Goal: Information Seeking & Learning: Check status

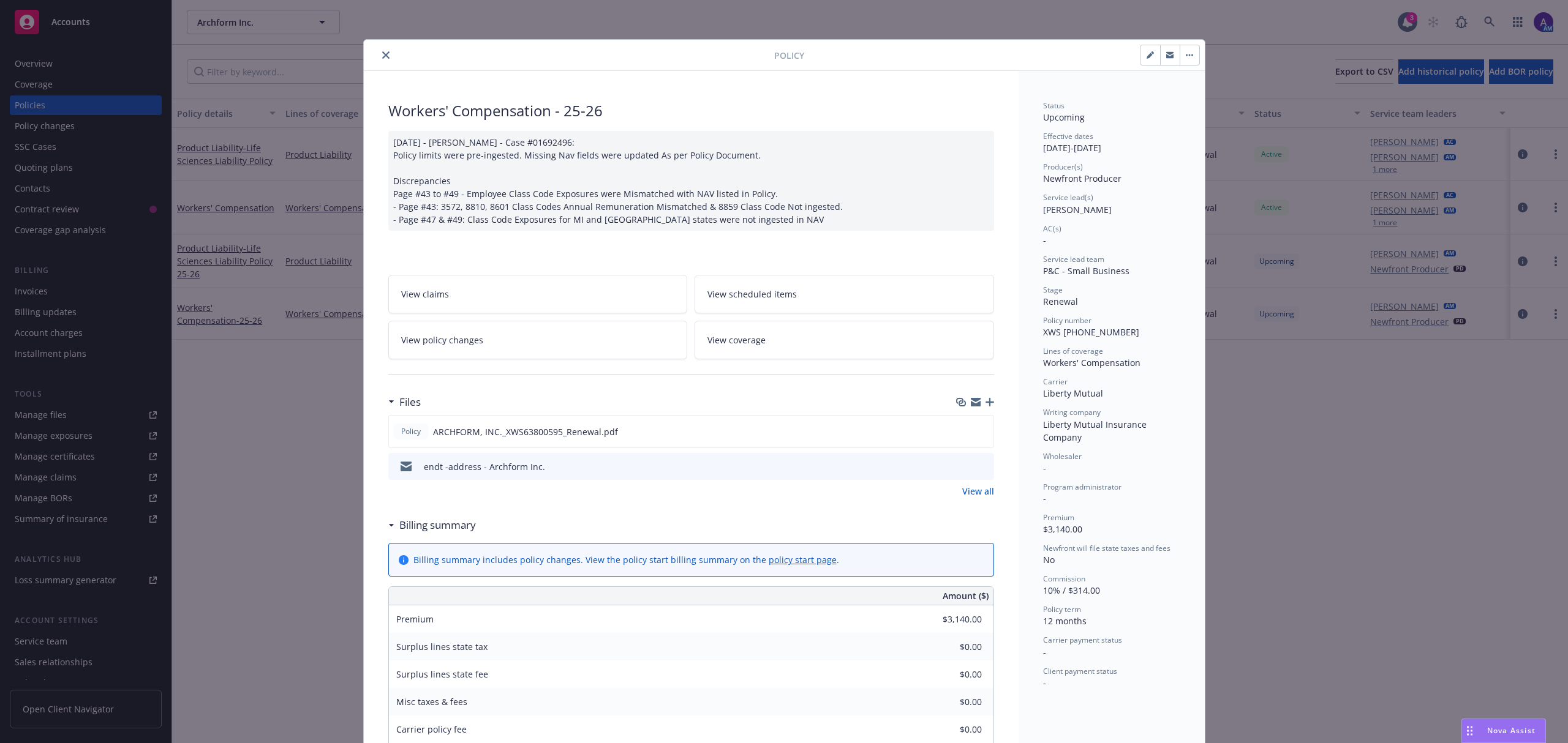
click at [379, 50] on button "close" at bounding box center [386, 55] width 15 height 15
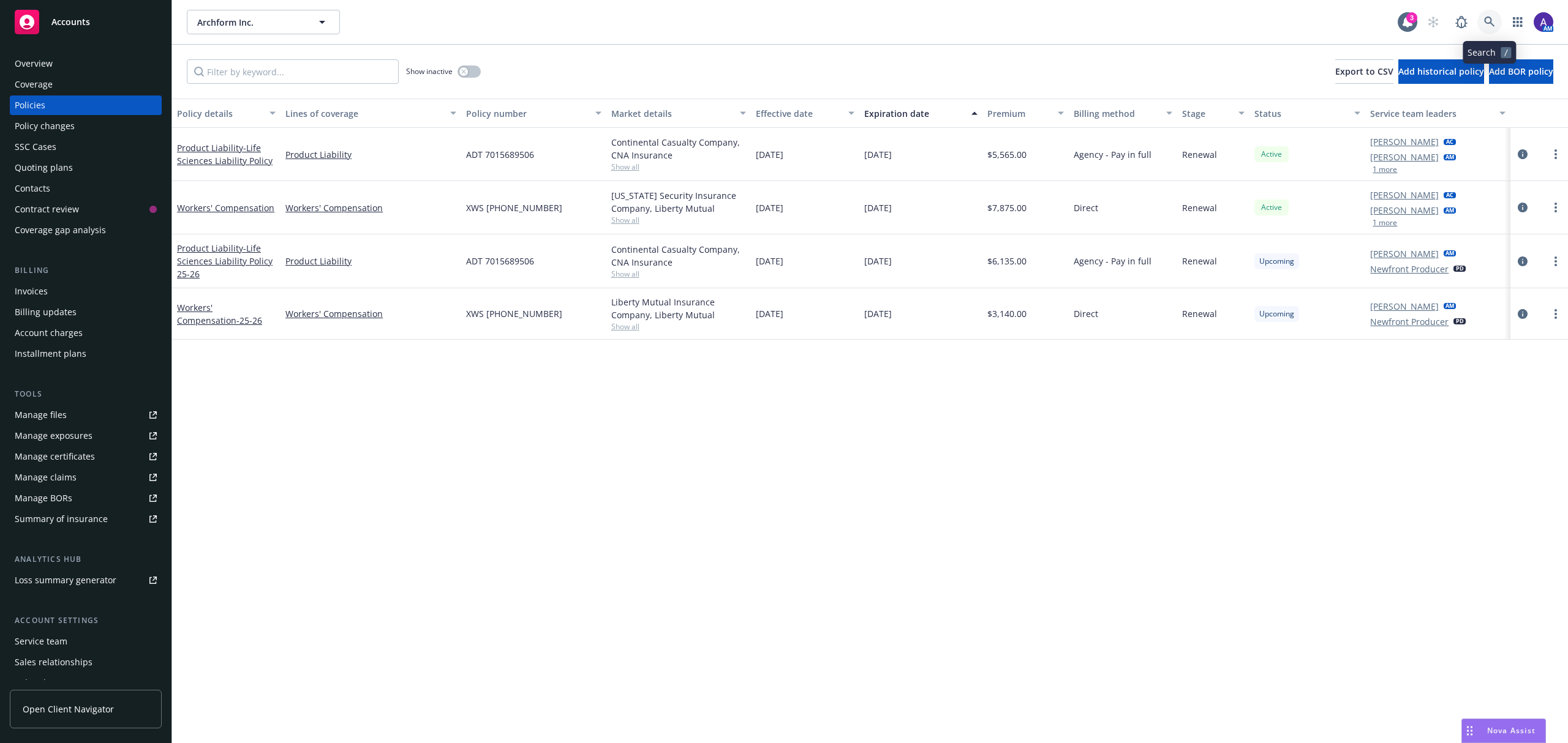
click at [1485, 20] on icon at bounding box center [1489, 21] width 11 height 11
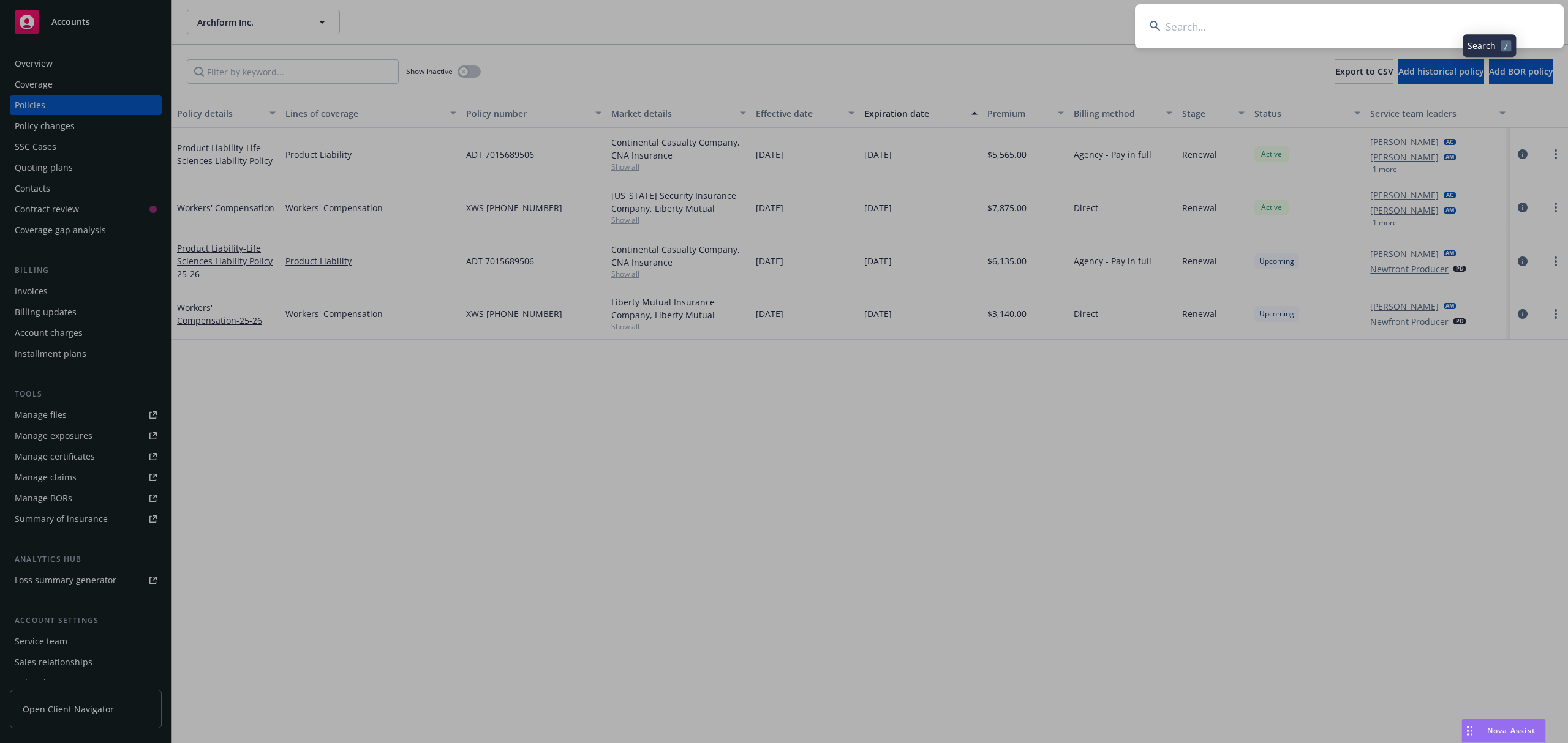
click at [1409, 22] on input at bounding box center [1349, 25] width 429 height 44
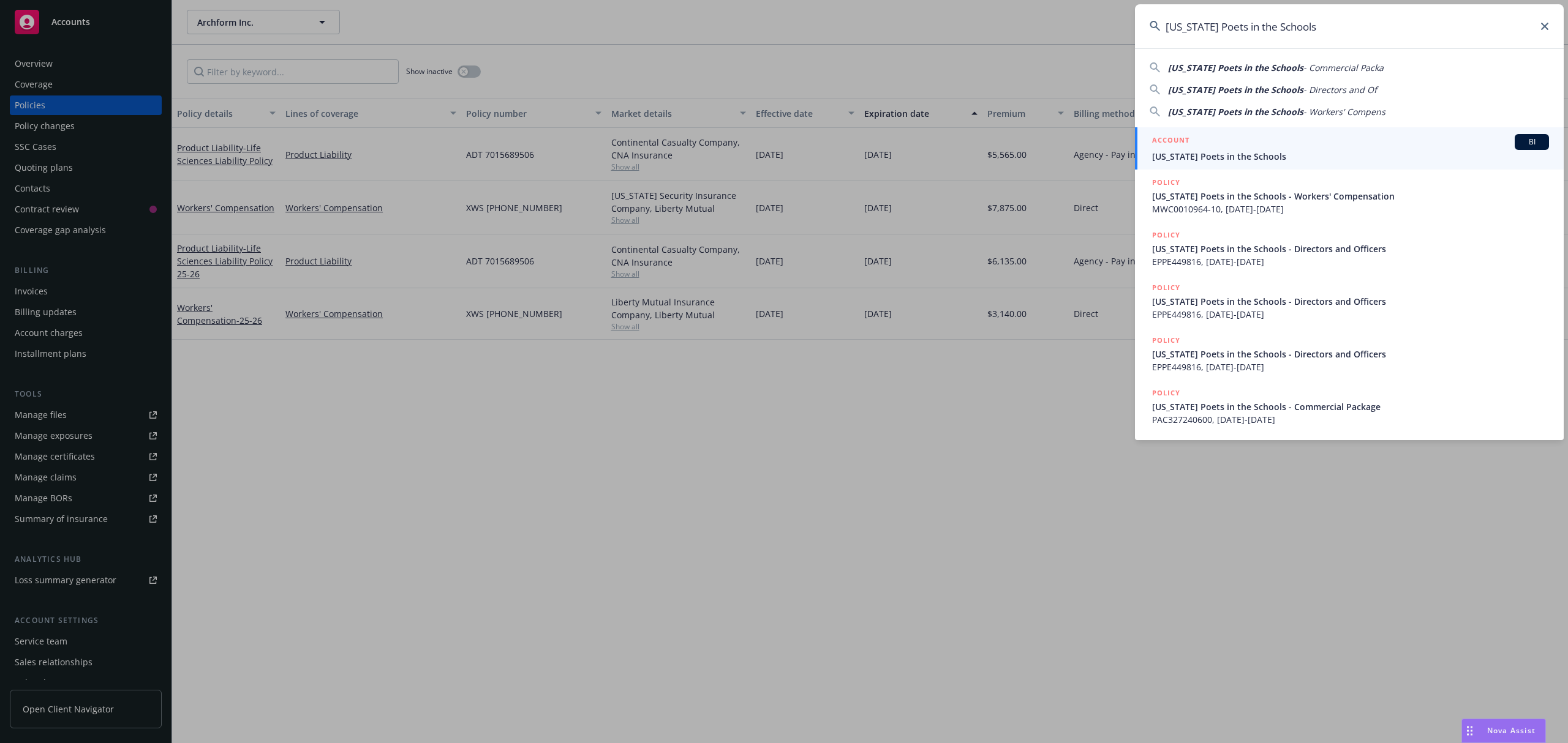
type input "[US_STATE] Poets in the Schools"
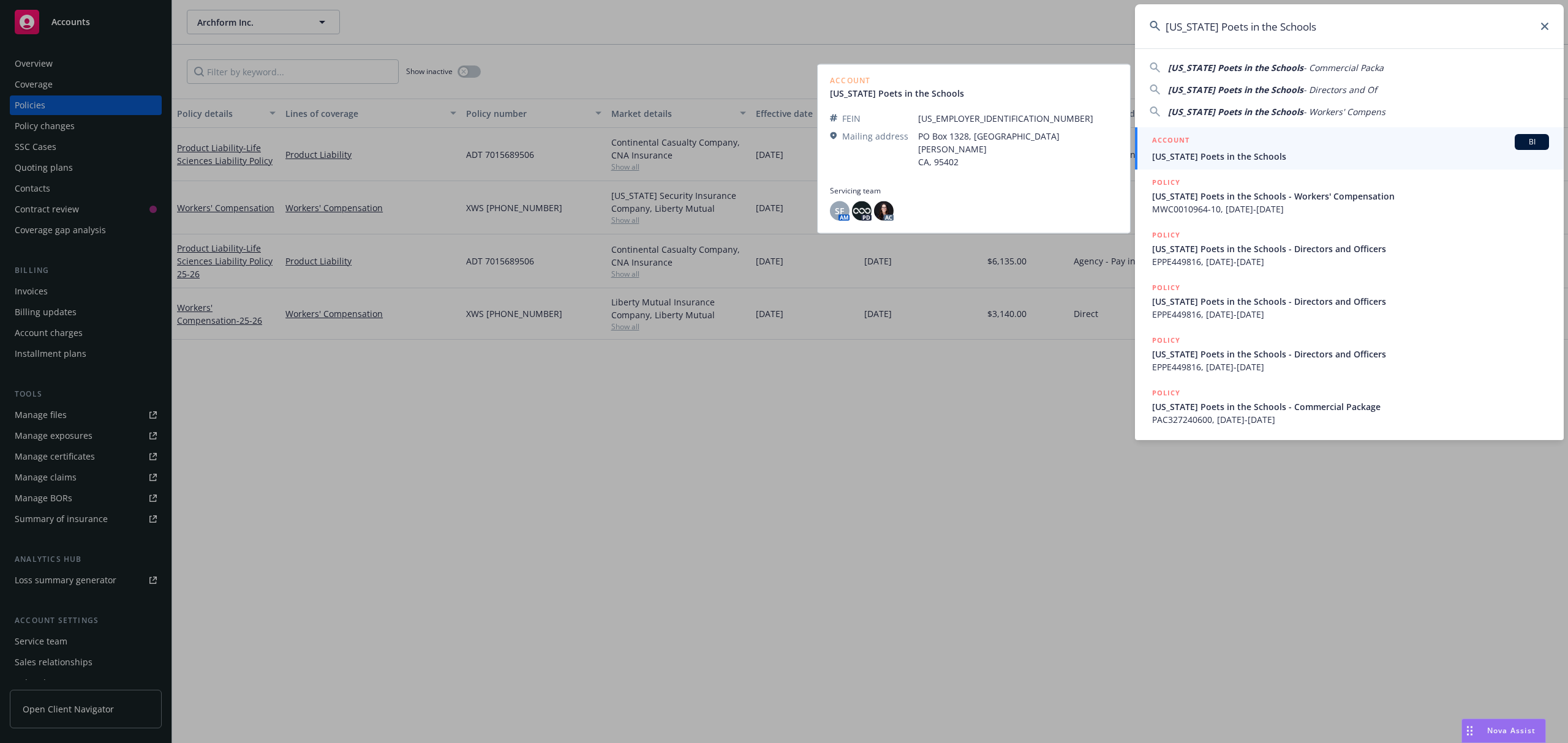
click at [1186, 131] on link "ACCOUNT BI [US_STATE] Poets in the Schools" at bounding box center [1349, 148] width 429 height 42
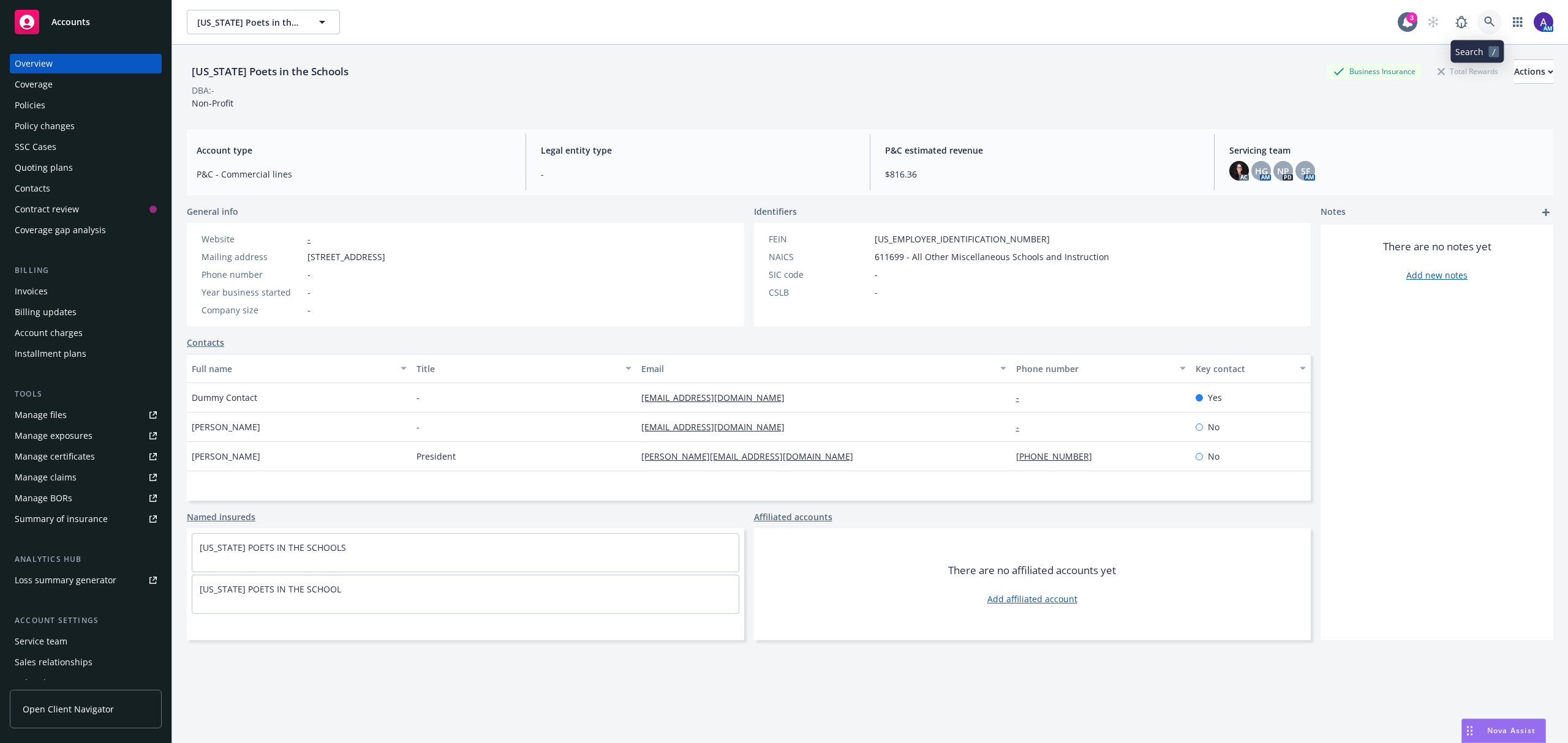
click at [1484, 23] on icon at bounding box center [1489, 21] width 11 height 11
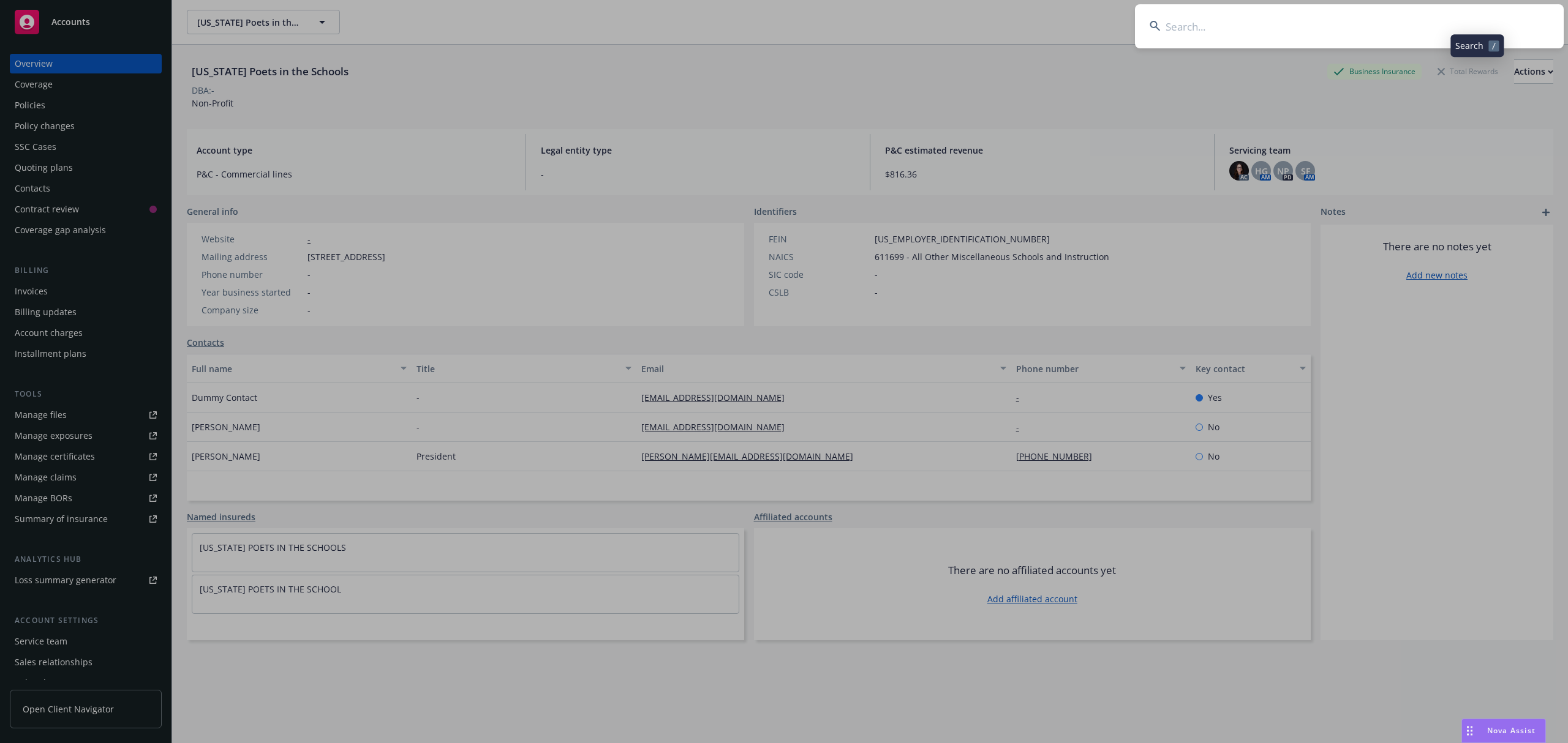
click at [1335, 27] on input at bounding box center [1349, 25] width 429 height 44
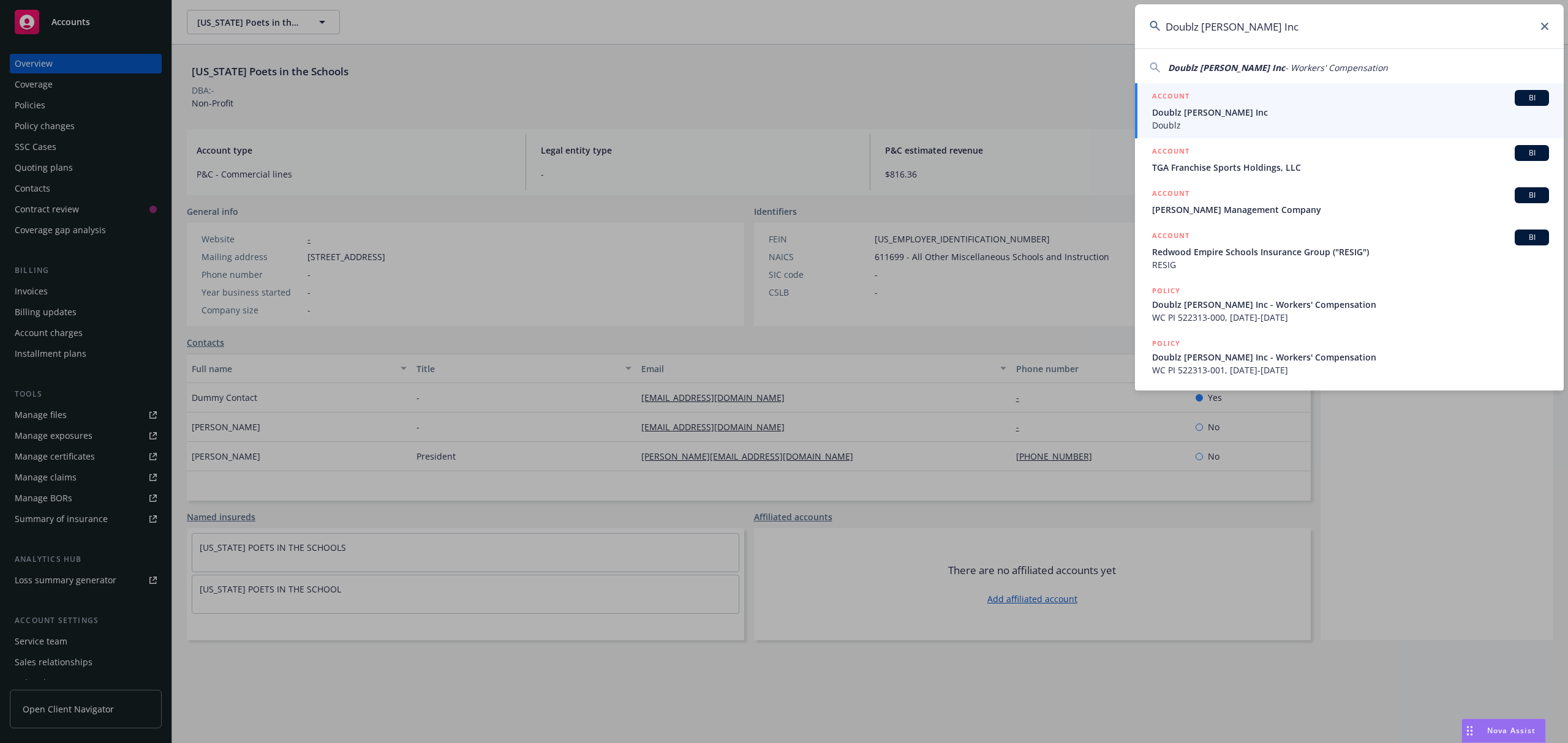
type input "Doublz [PERSON_NAME] Inc"
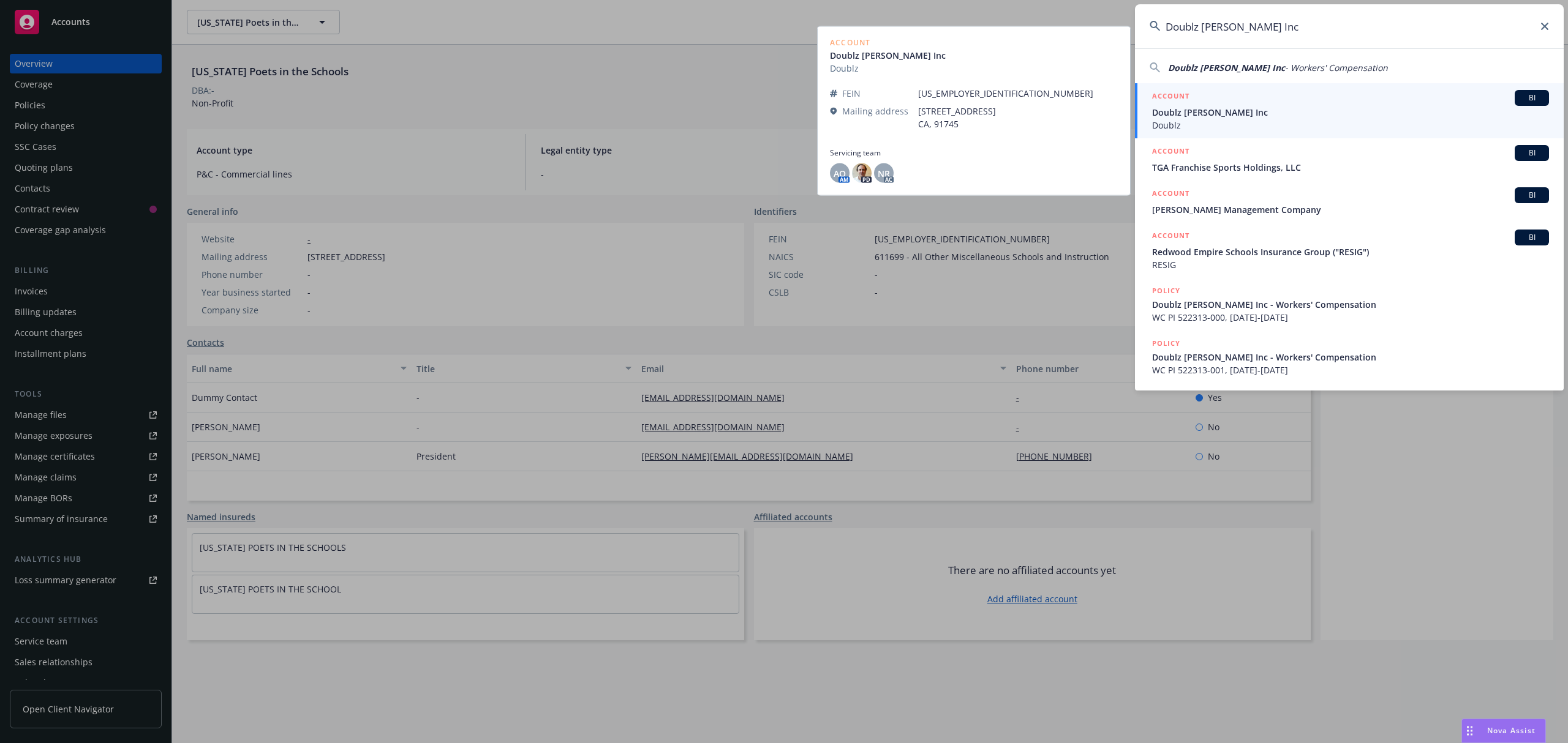
drag, startPoint x: 1213, startPoint y: 96, endPoint x: 1159, endPoint y: 124, distance: 60.8
click at [1159, 124] on span "Doublz" at bounding box center [1351, 125] width 397 height 13
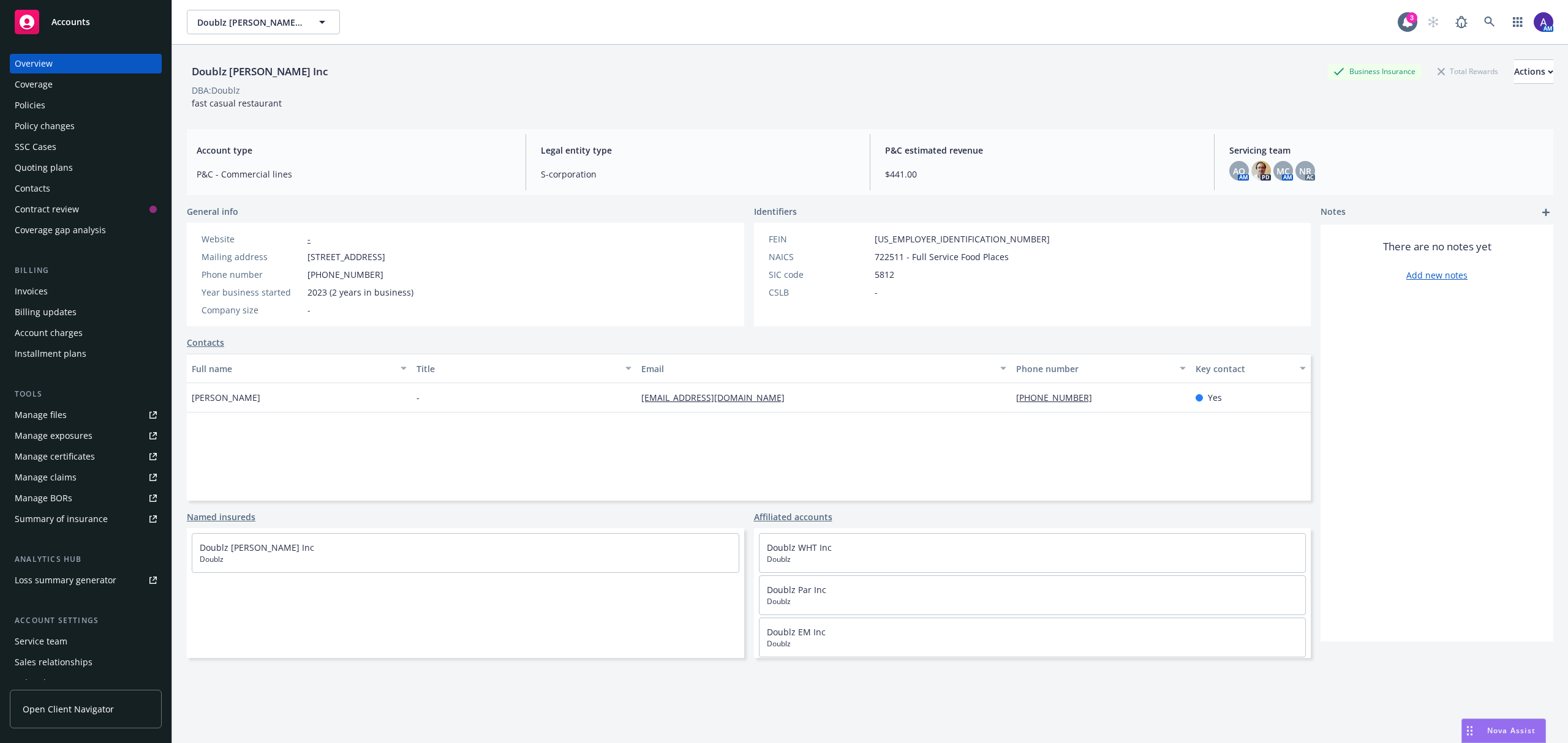
click at [66, 103] on div "Policies" at bounding box center [86, 105] width 142 height 19
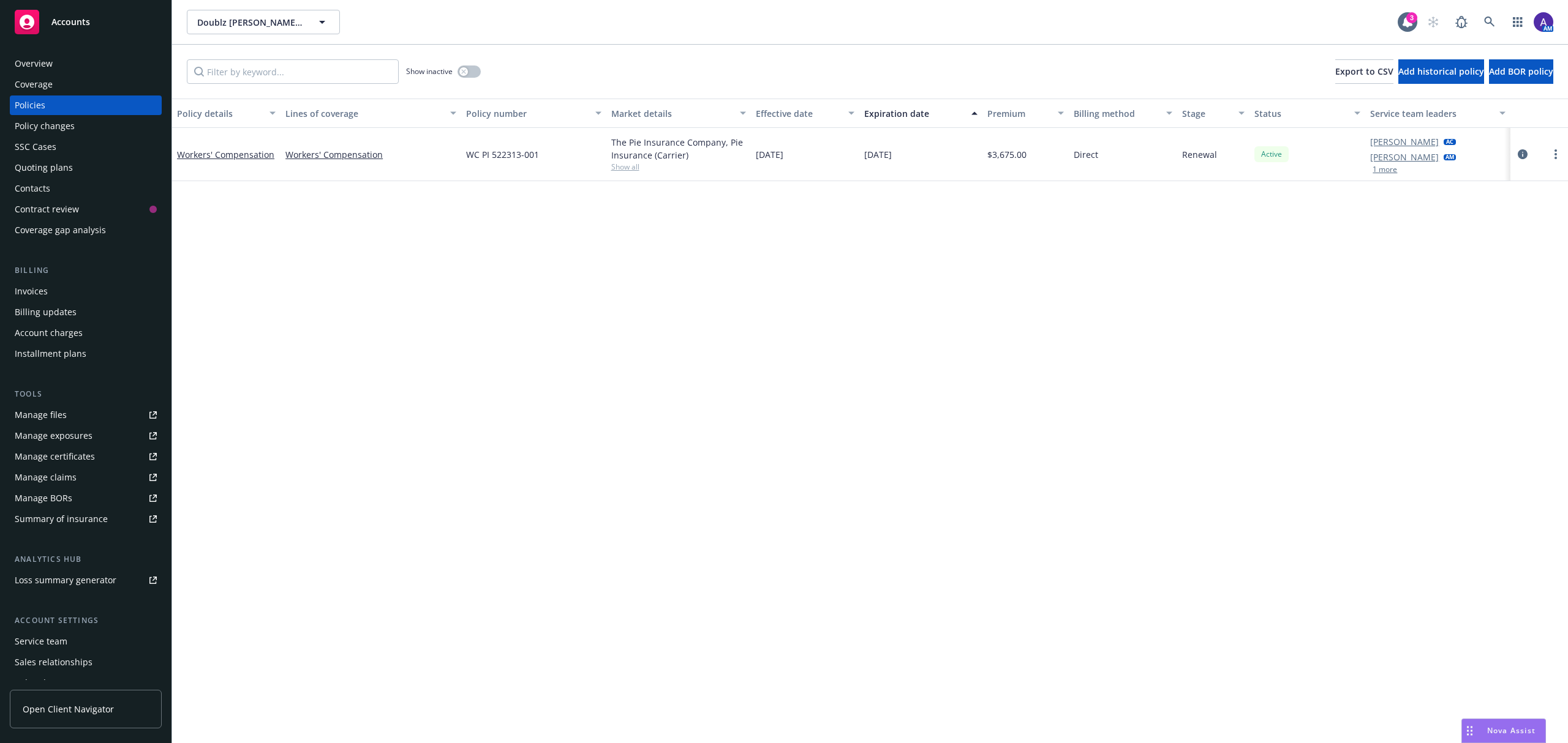
click at [43, 167] on div "Quoting plans" at bounding box center [44, 167] width 58 height 19
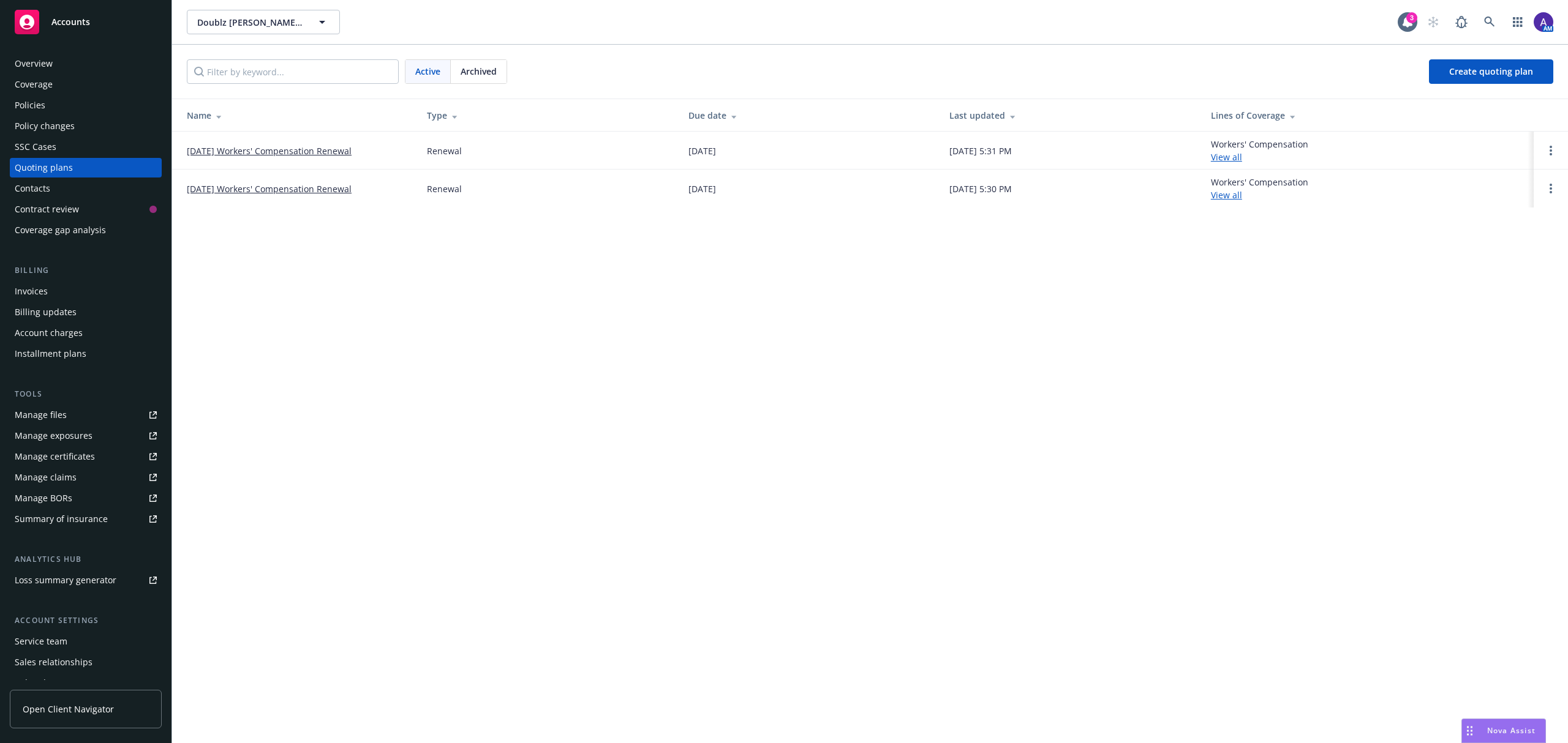
click at [283, 146] on link "[DATE] Workers' Compensation Renewal" at bounding box center [269, 150] width 165 height 13
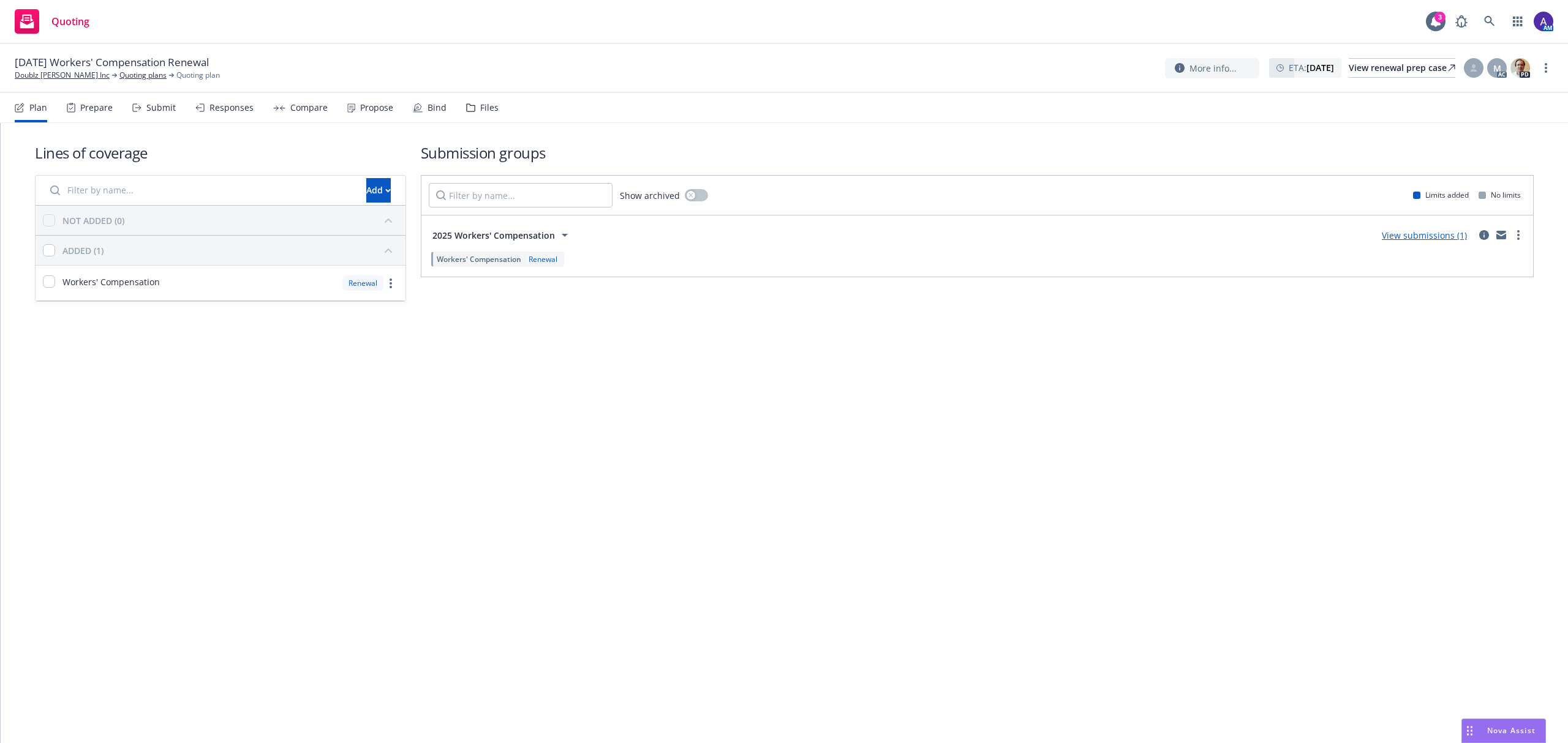
click at [1387, 56] on div "09/20/25 Workers' Compensation Renewal Doublz Nash Inc Quoting plans Quoting pl…" at bounding box center [784, 68] width 1539 height 25
click at [1382, 65] on div "View renewal prep case" at bounding box center [1401, 67] width 106 height 19
click at [52, 76] on link "Doublz [PERSON_NAME] Inc" at bounding box center [61, 75] width 94 height 11
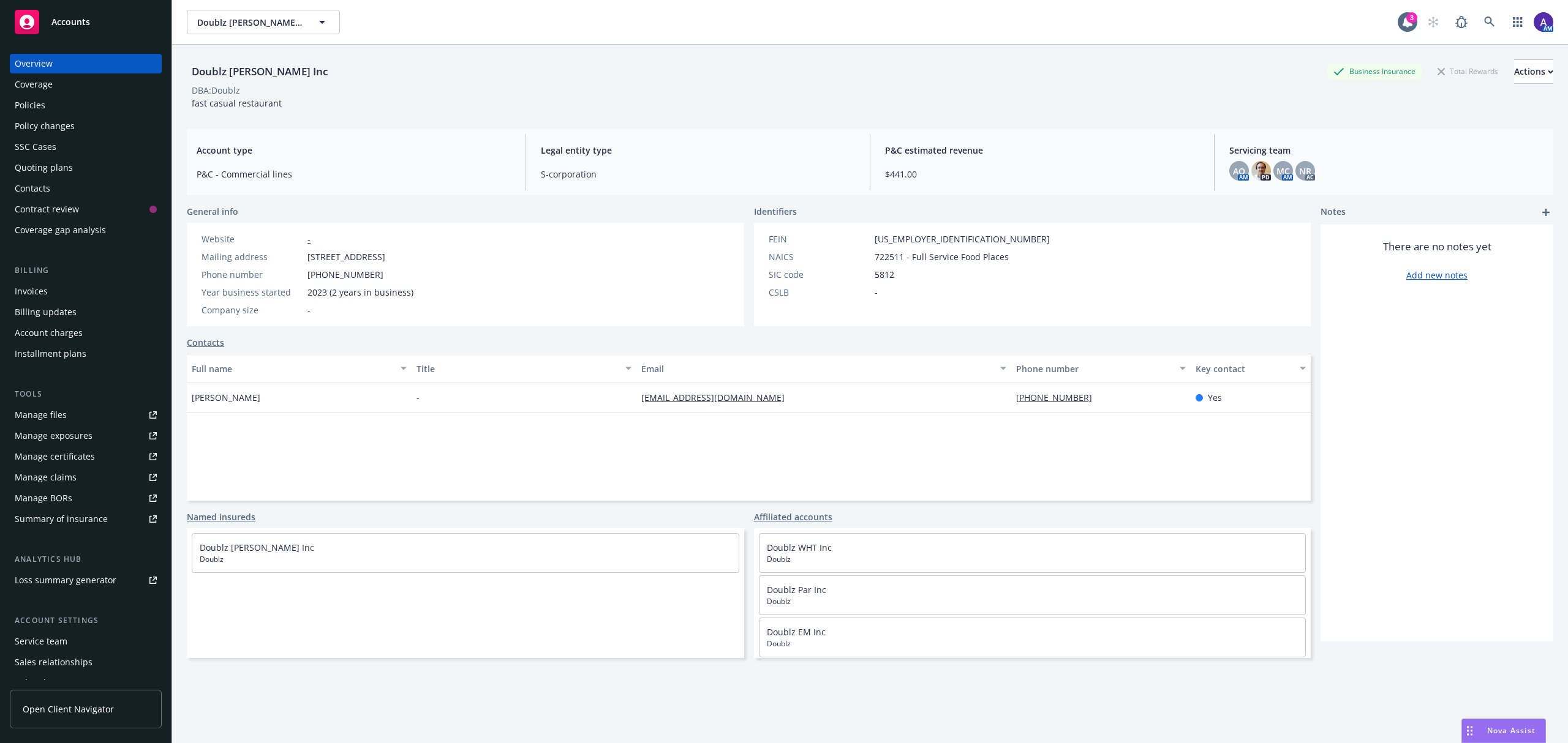
click at [42, 101] on div "Policies" at bounding box center [29, 105] width 30 height 19
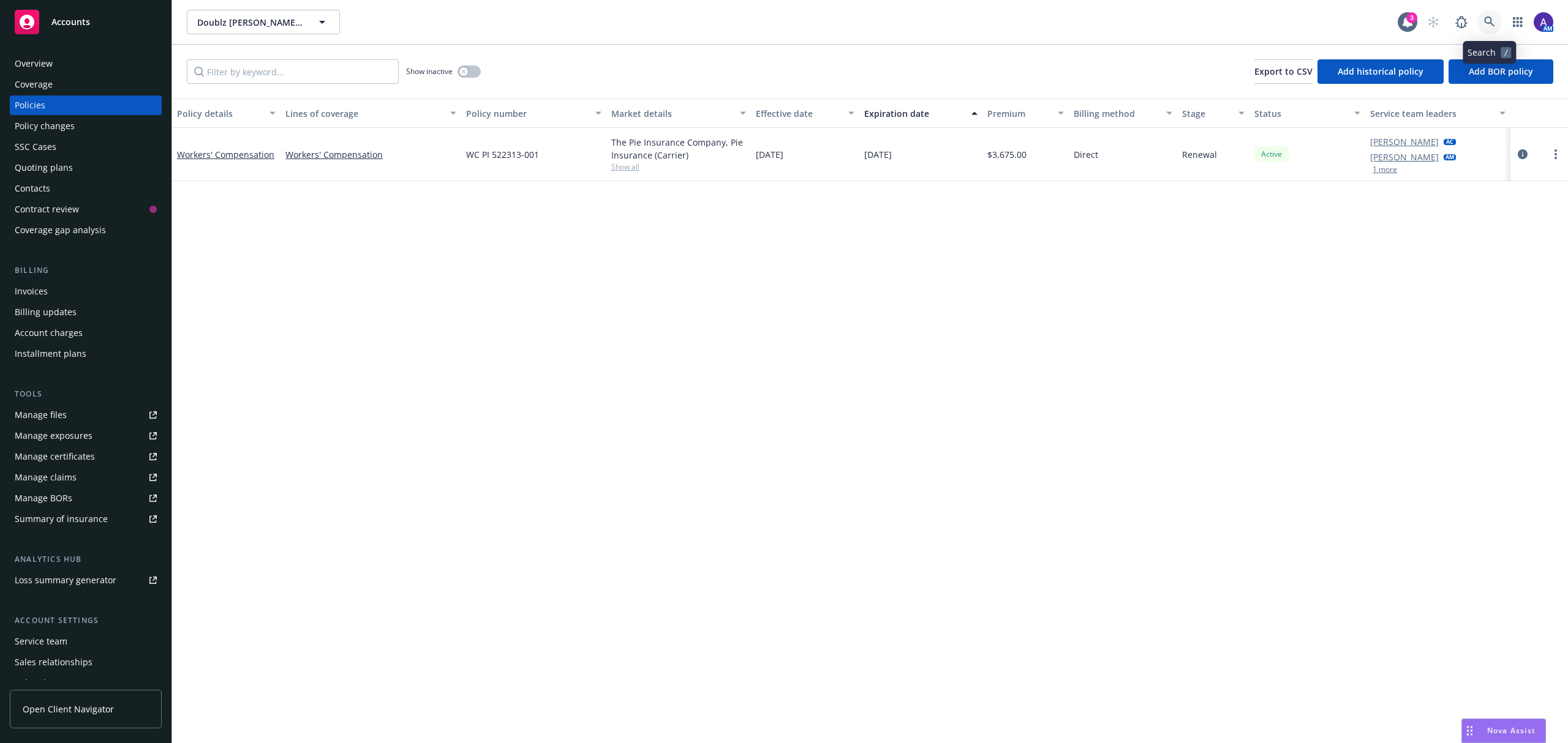
click at [1495, 28] on link at bounding box center [1489, 21] width 24 height 24
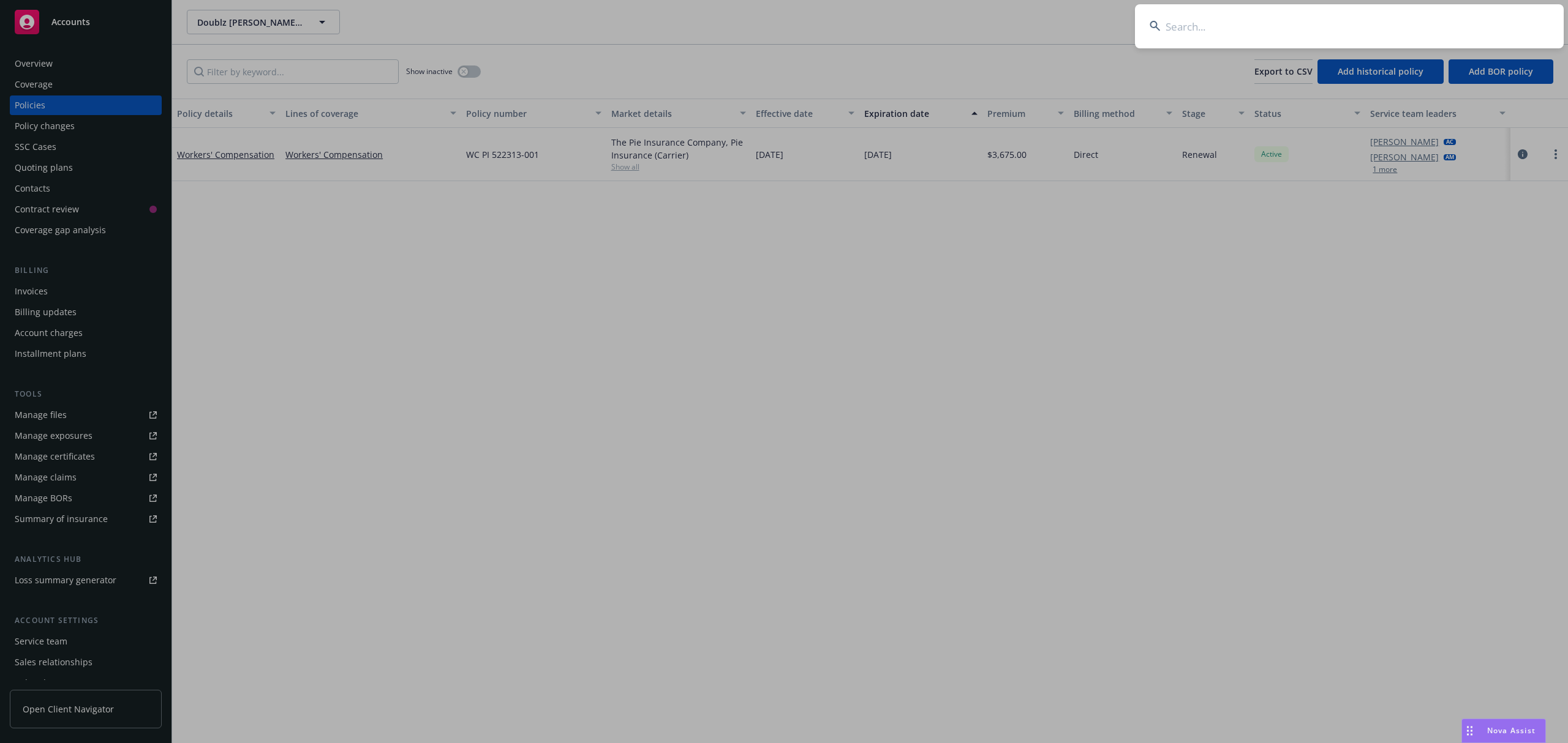
click at [1420, 27] on input at bounding box center [1349, 25] width 429 height 44
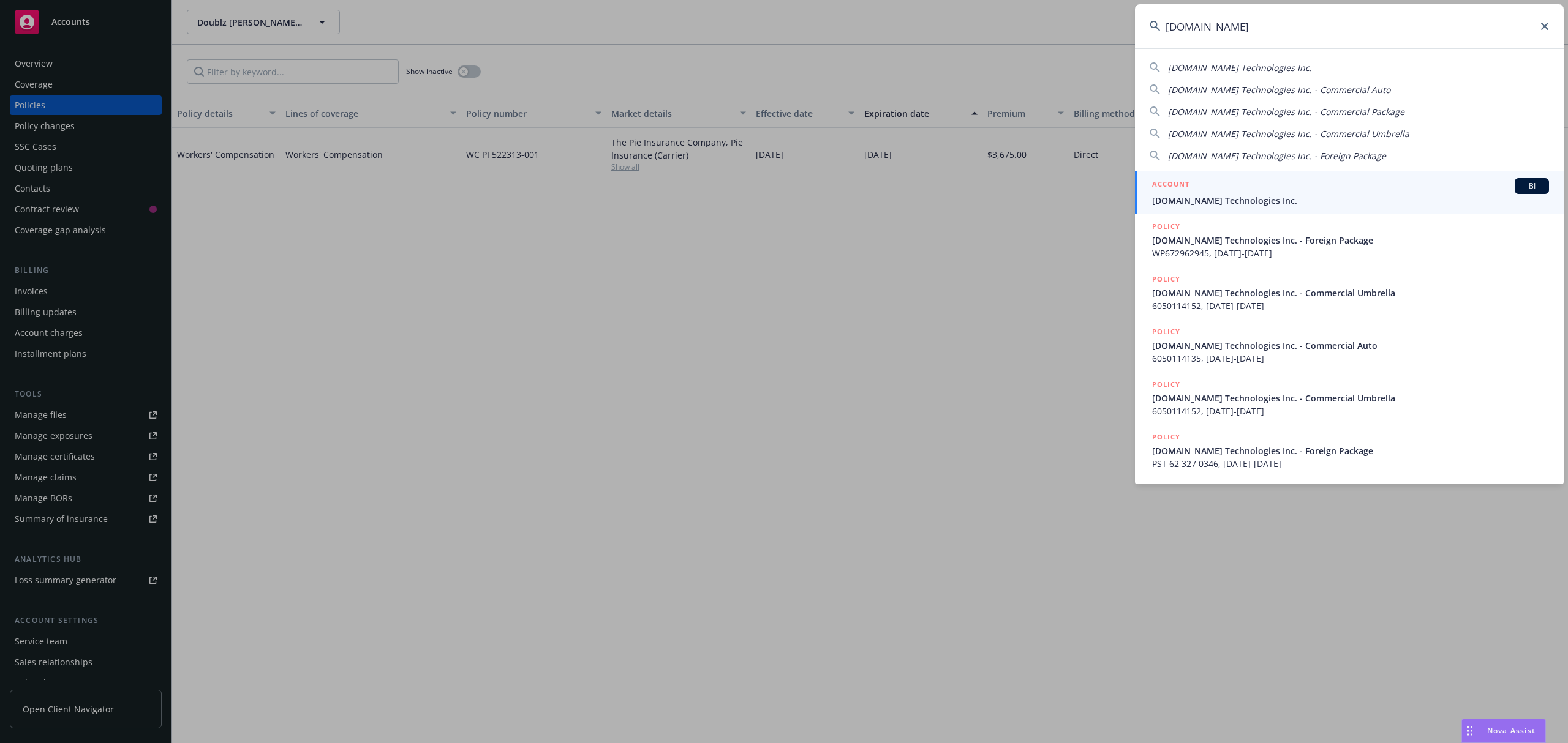
type input "ex.co"
click at [1247, 199] on span "EX.CO Technologies Inc." at bounding box center [1351, 200] width 397 height 13
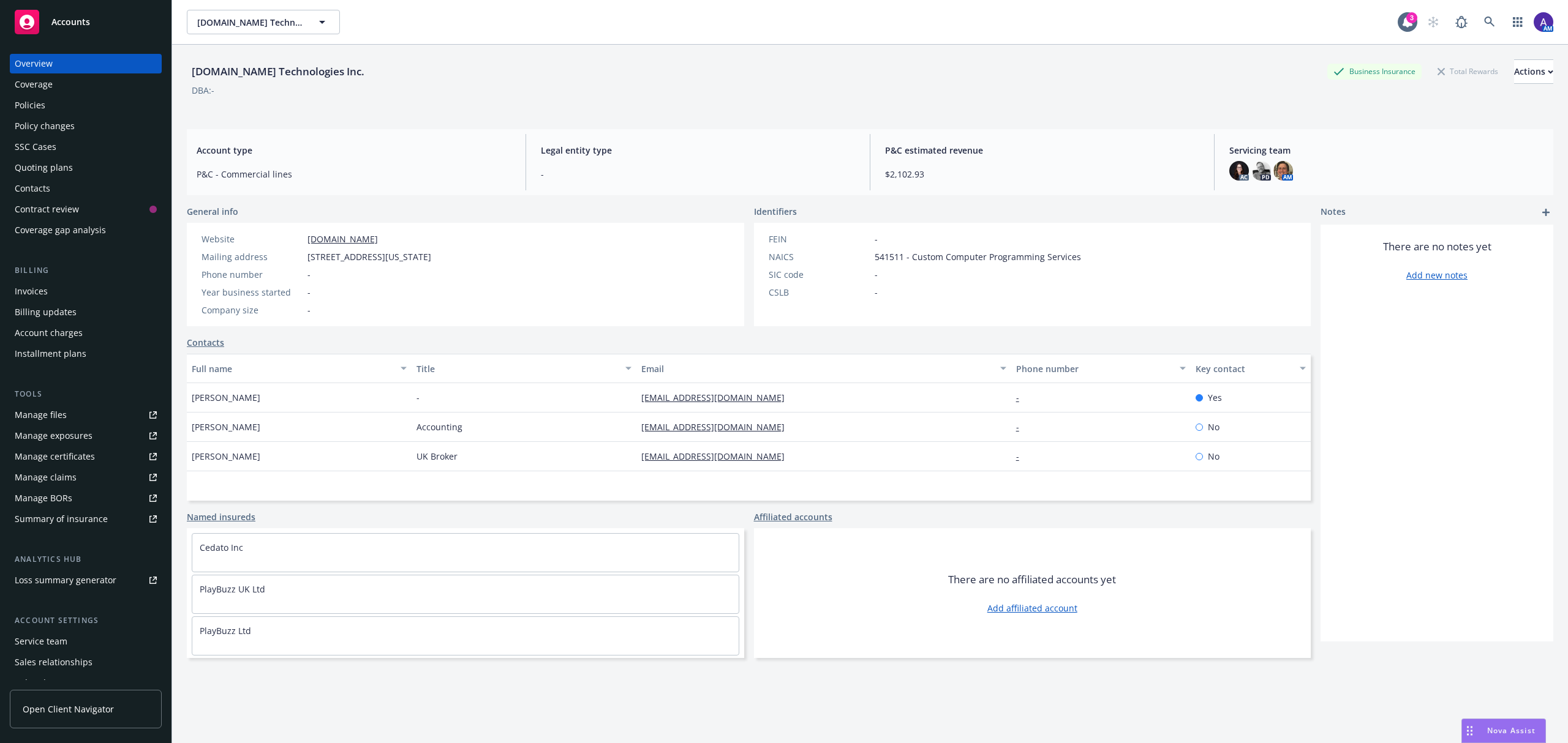
click at [87, 110] on div "Policies" at bounding box center [86, 105] width 142 height 19
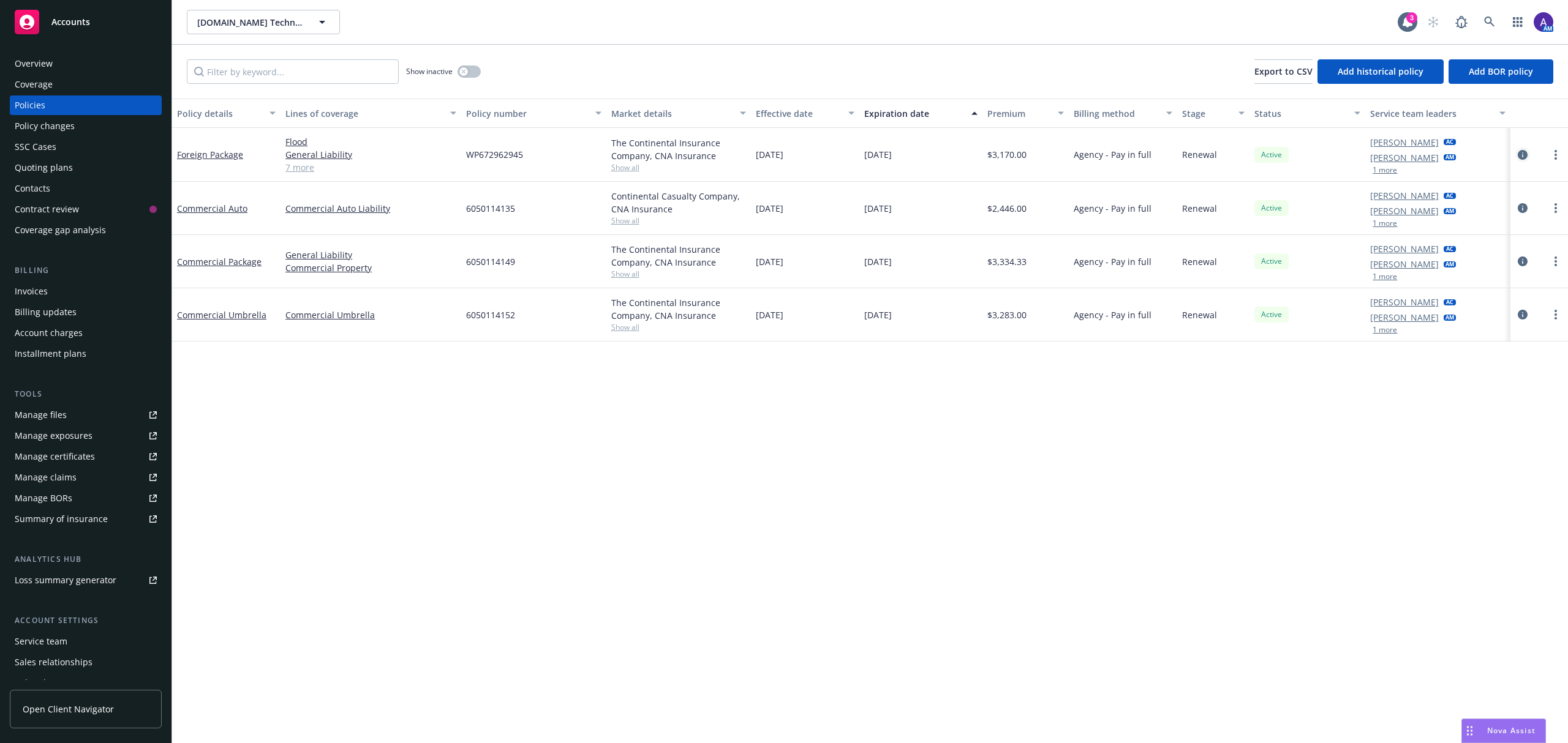
click at [1519, 157] on icon "circleInformation" at bounding box center [1522, 155] width 10 height 10
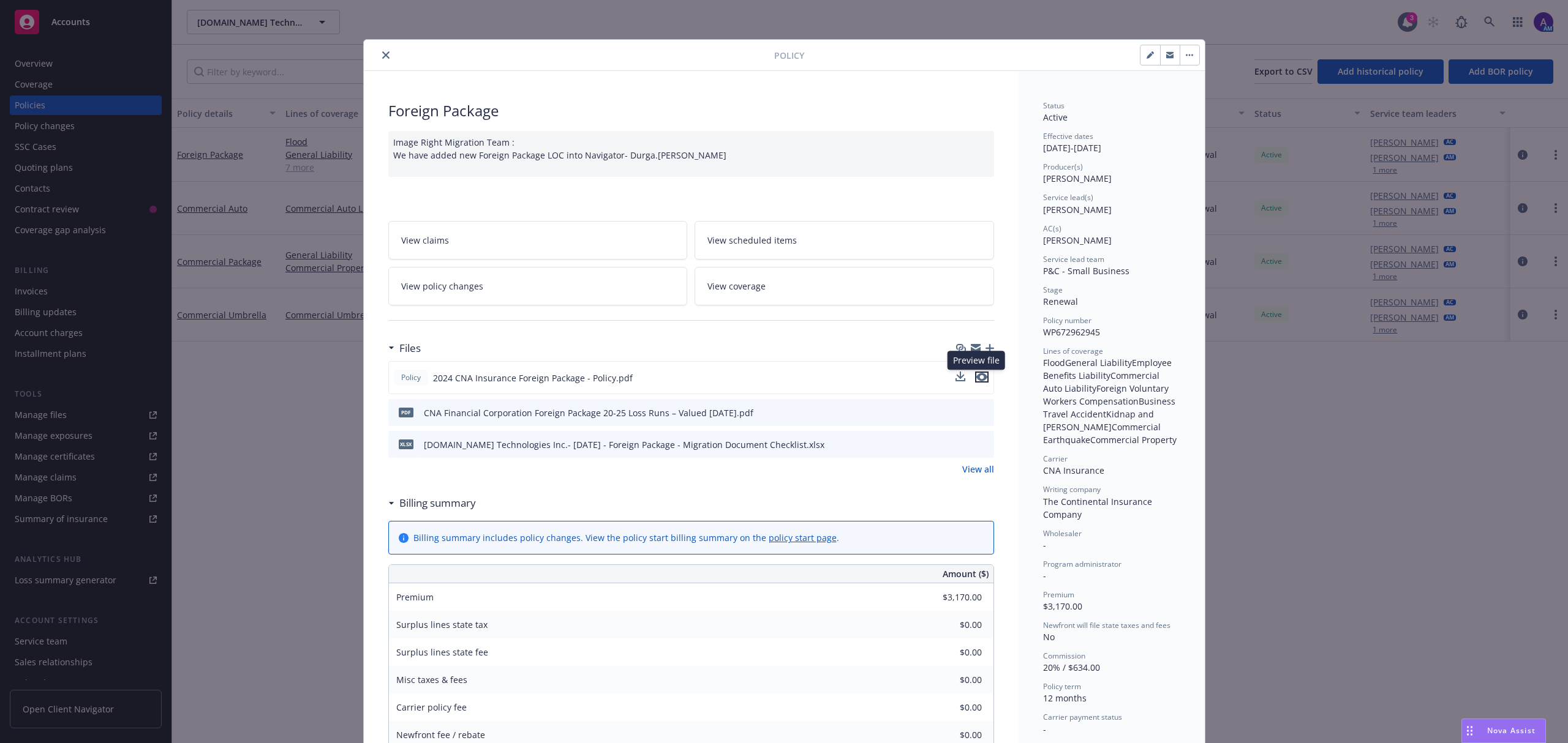
click at [976, 376] on icon "preview file" at bounding box center [981, 377] width 11 height 9
click at [379, 60] on button "close" at bounding box center [386, 55] width 15 height 15
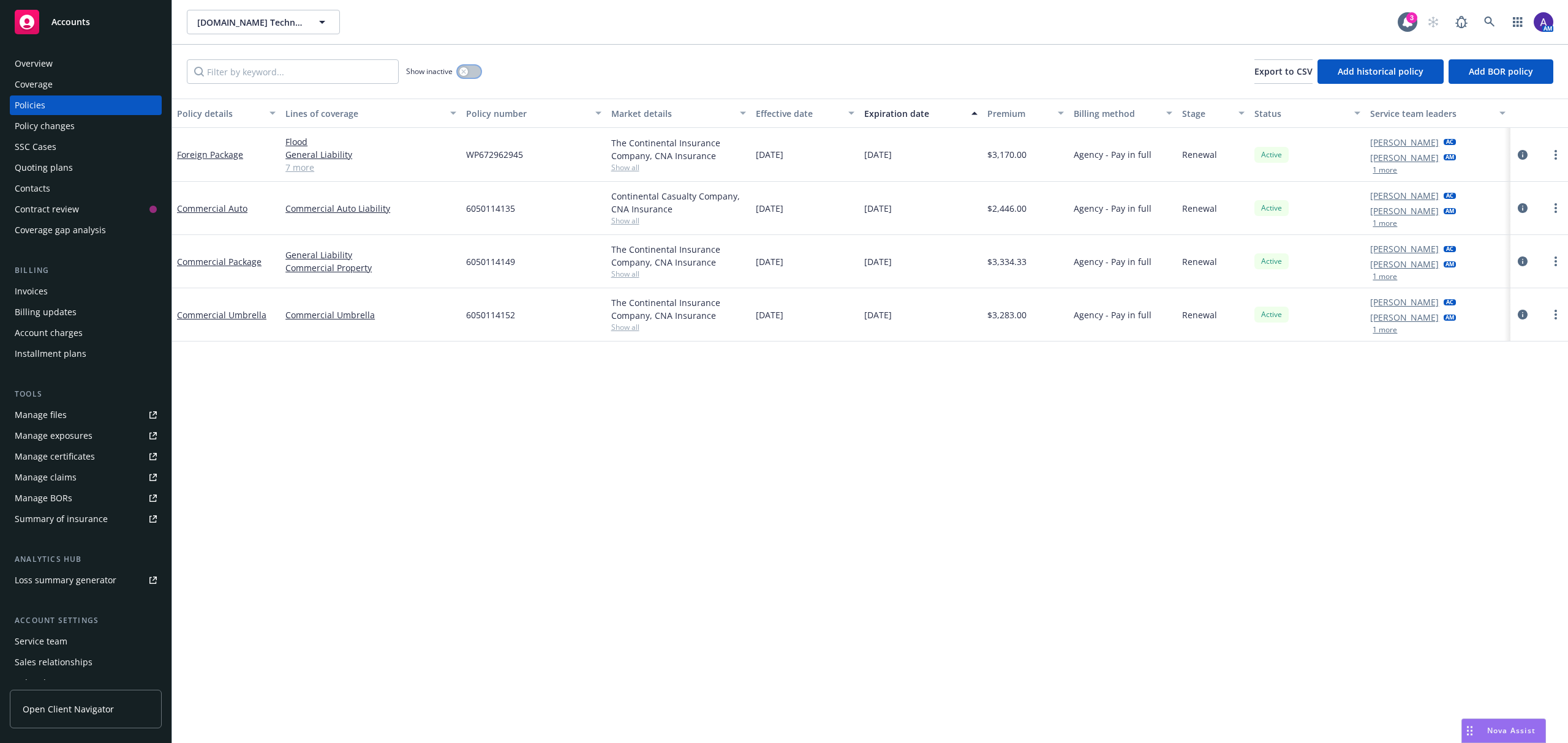
click at [467, 73] on icon "button" at bounding box center [464, 71] width 5 height 5
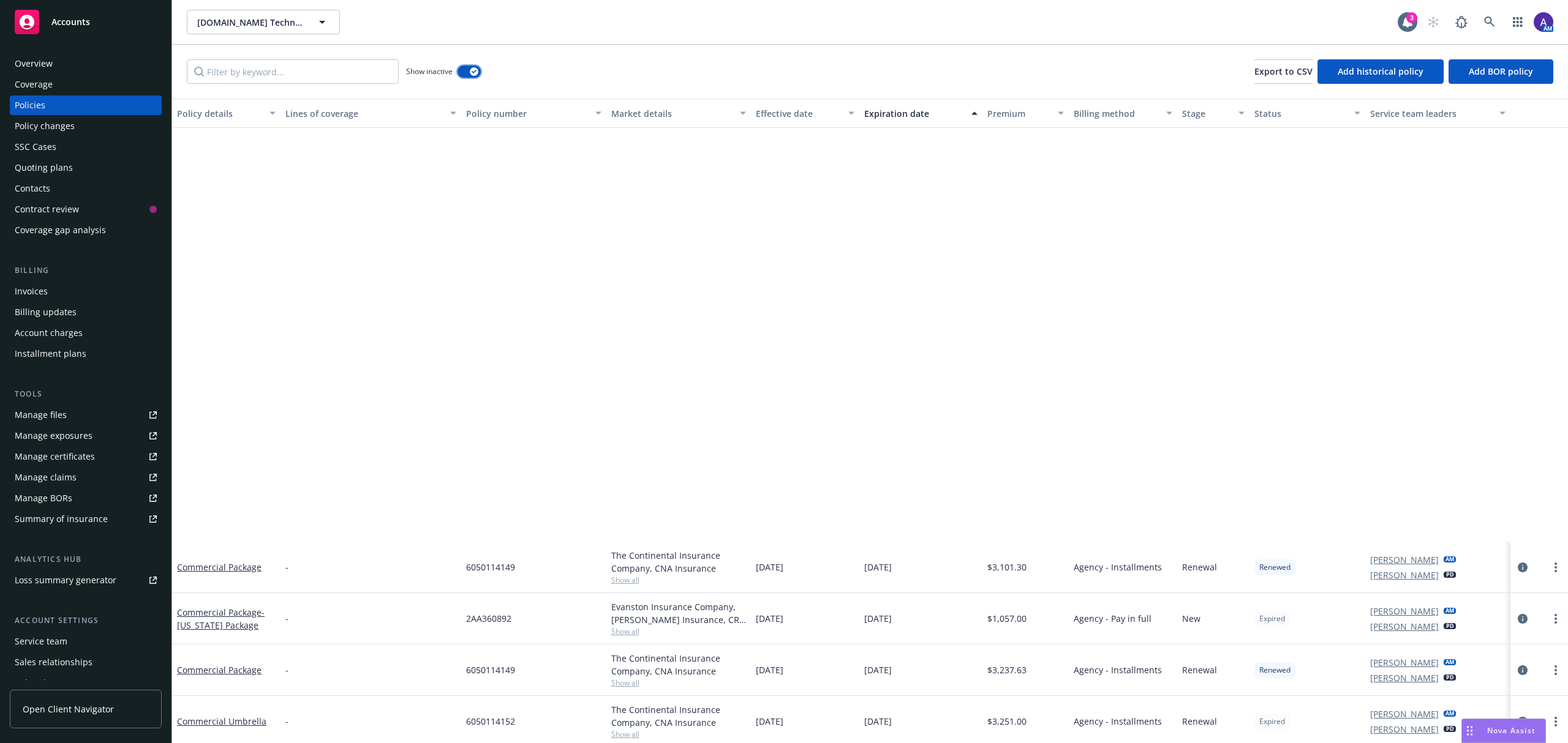
scroll to position [1044, 0]
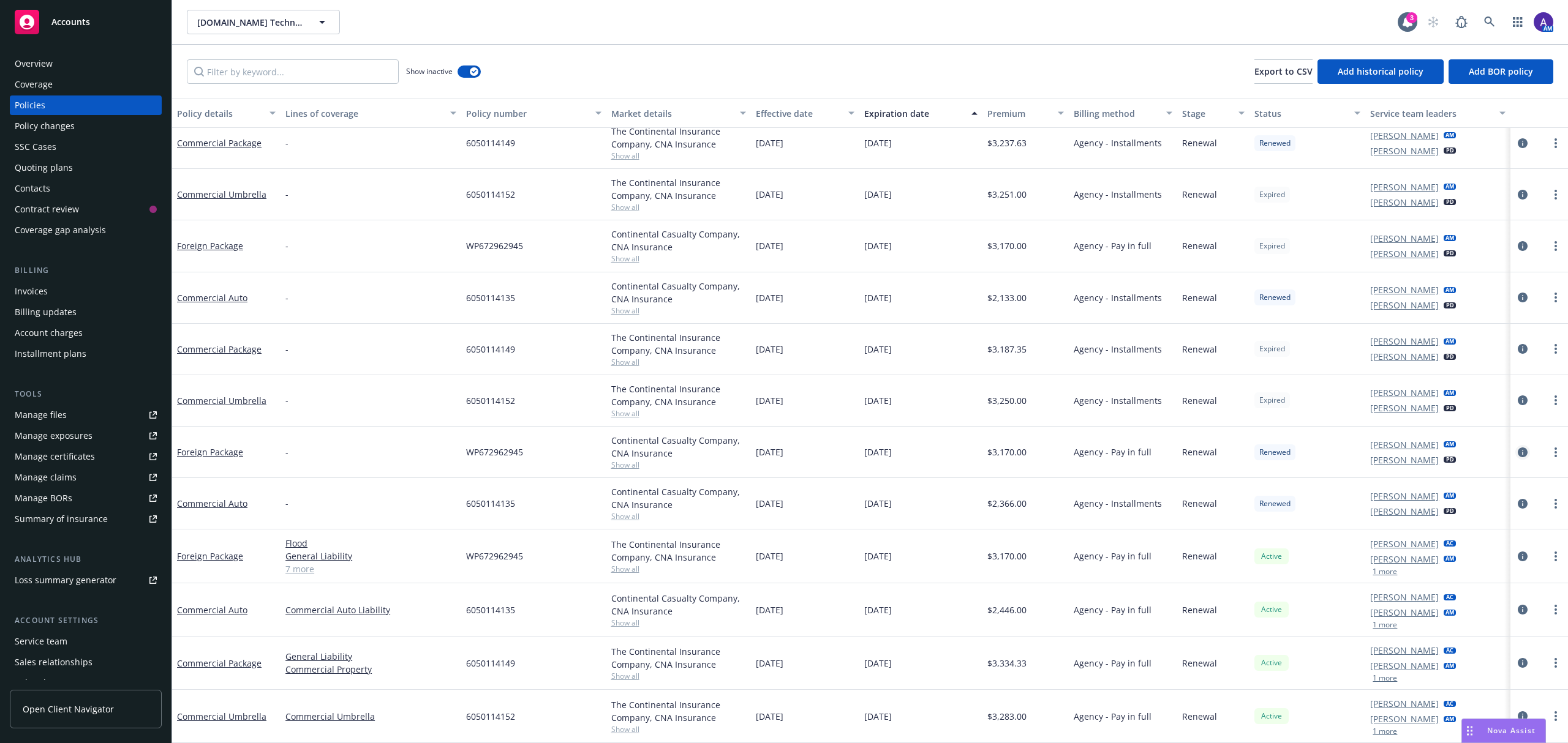
click at [1517, 455] on icon "circleInformation" at bounding box center [1522, 453] width 10 height 10
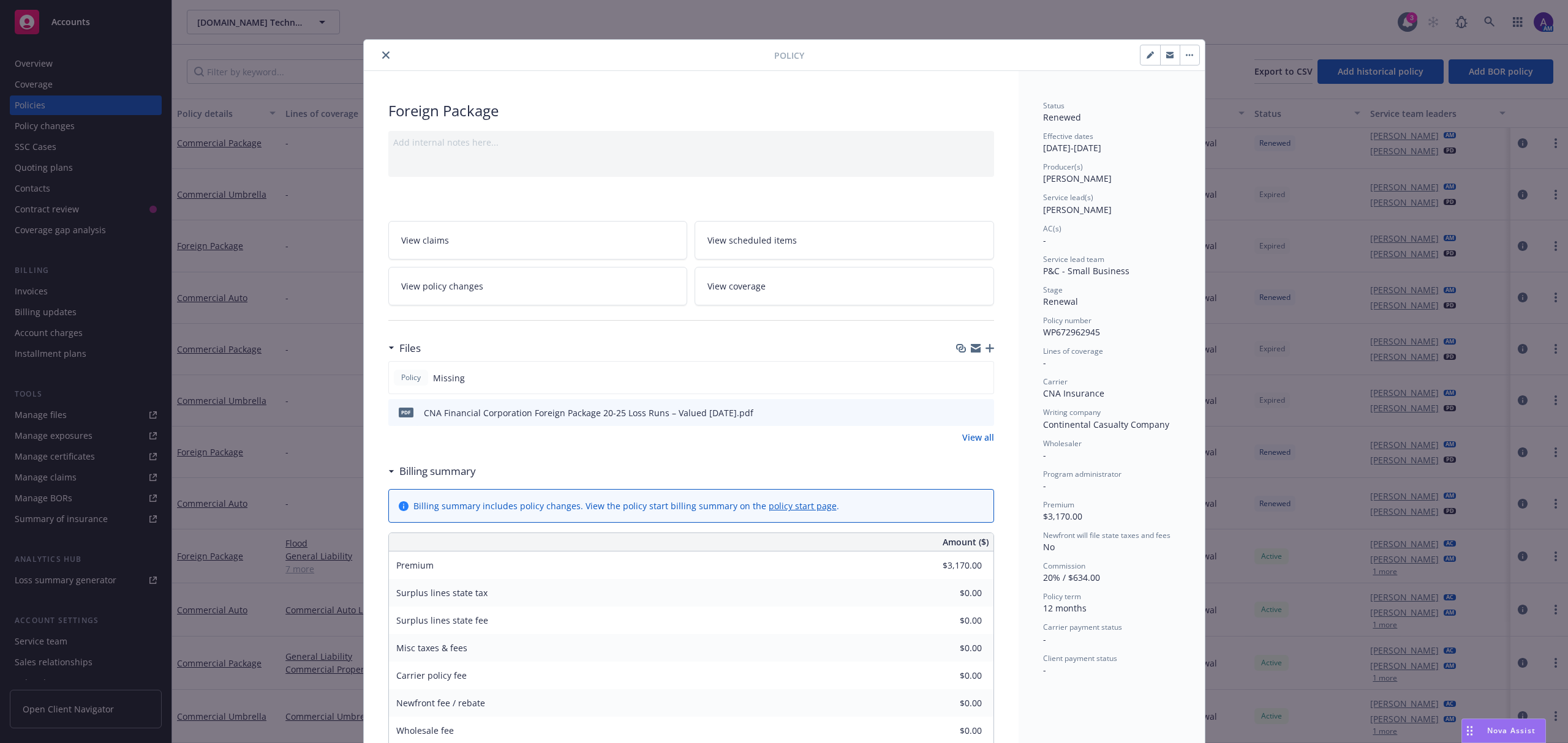
click at [382, 52] on icon "close" at bounding box center [386, 56] width 8 height 8
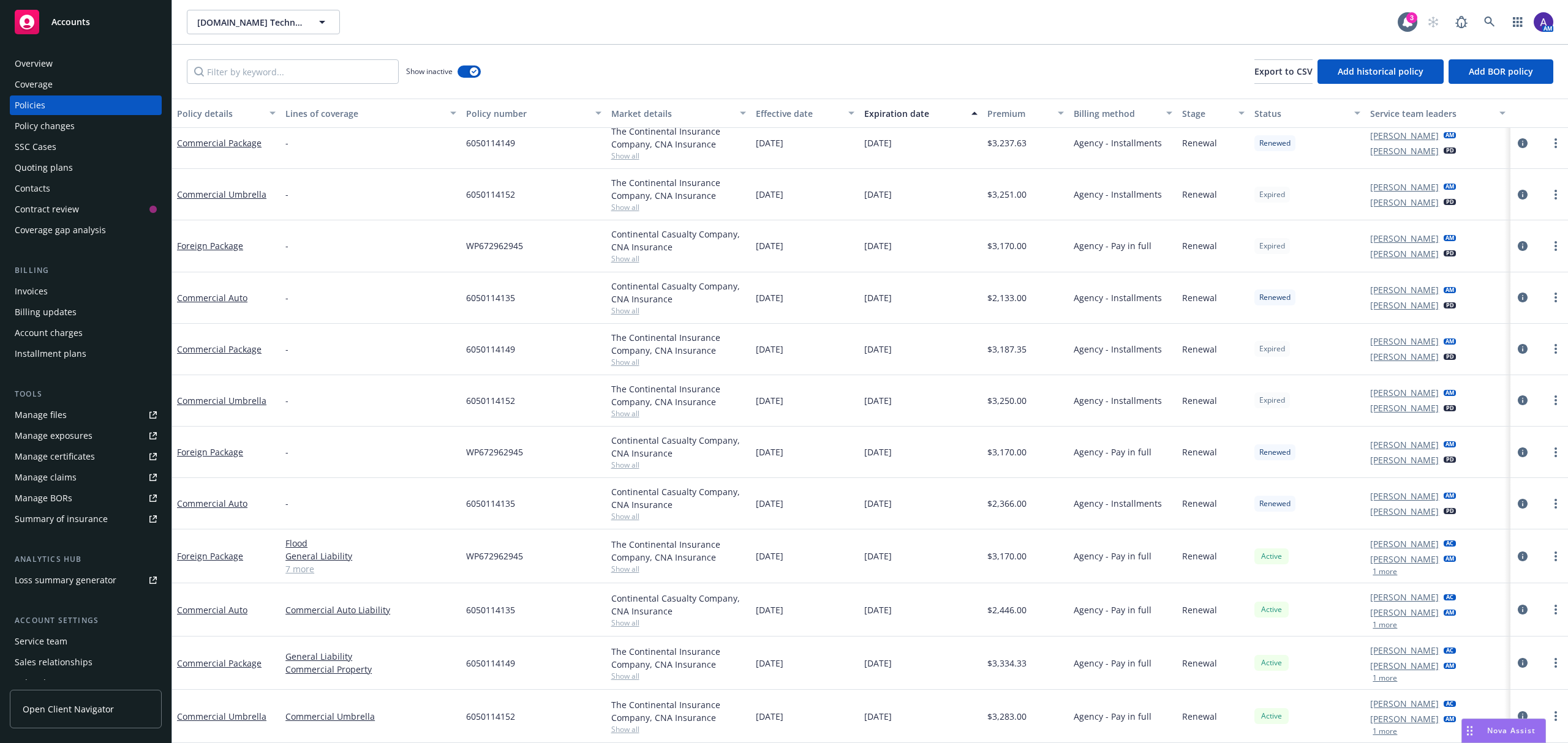
click at [60, 175] on div "Quoting plans" at bounding box center [44, 167] width 58 height 19
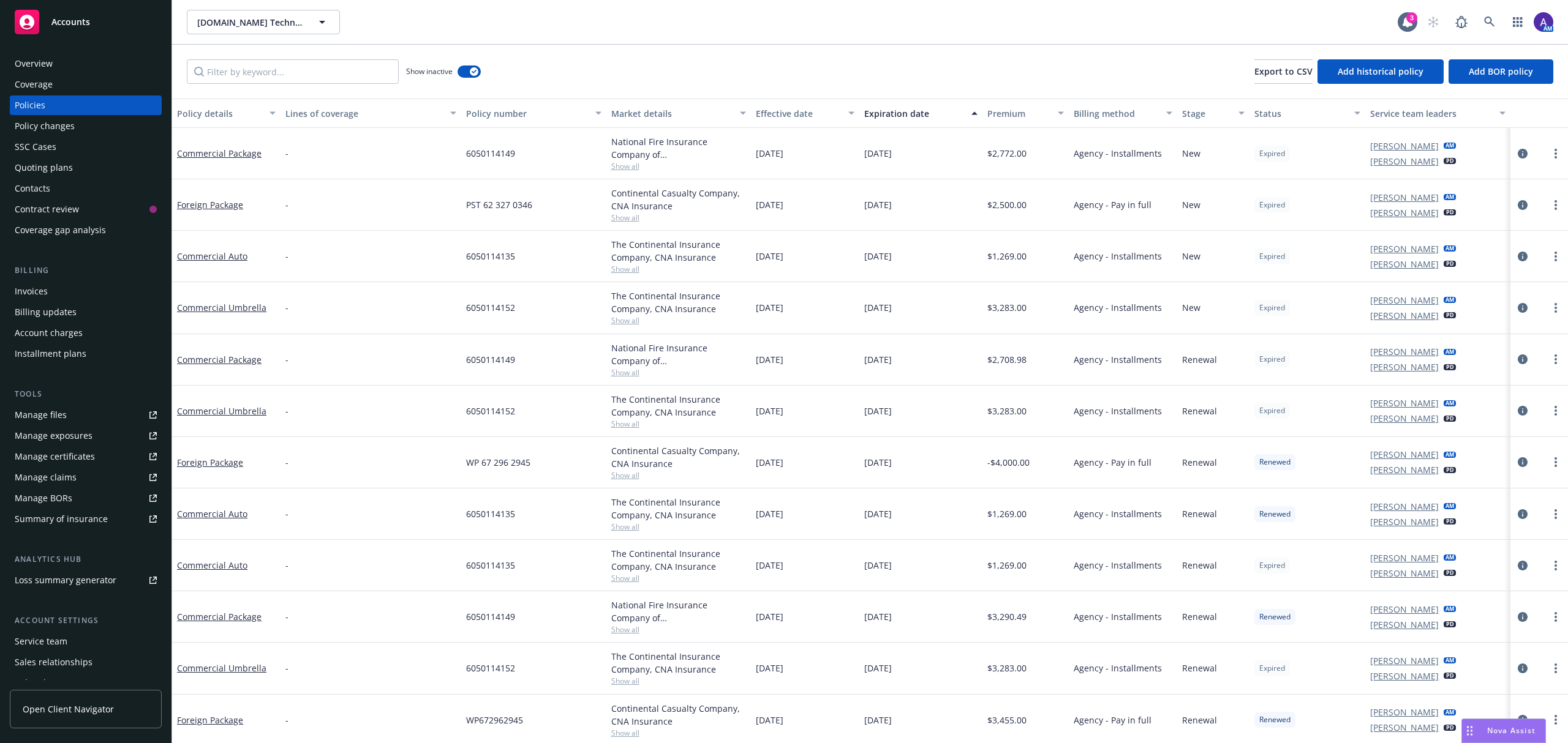
click at [62, 166] on div "Quoting plans" at bounding box center [44, 167] width 58 height 19
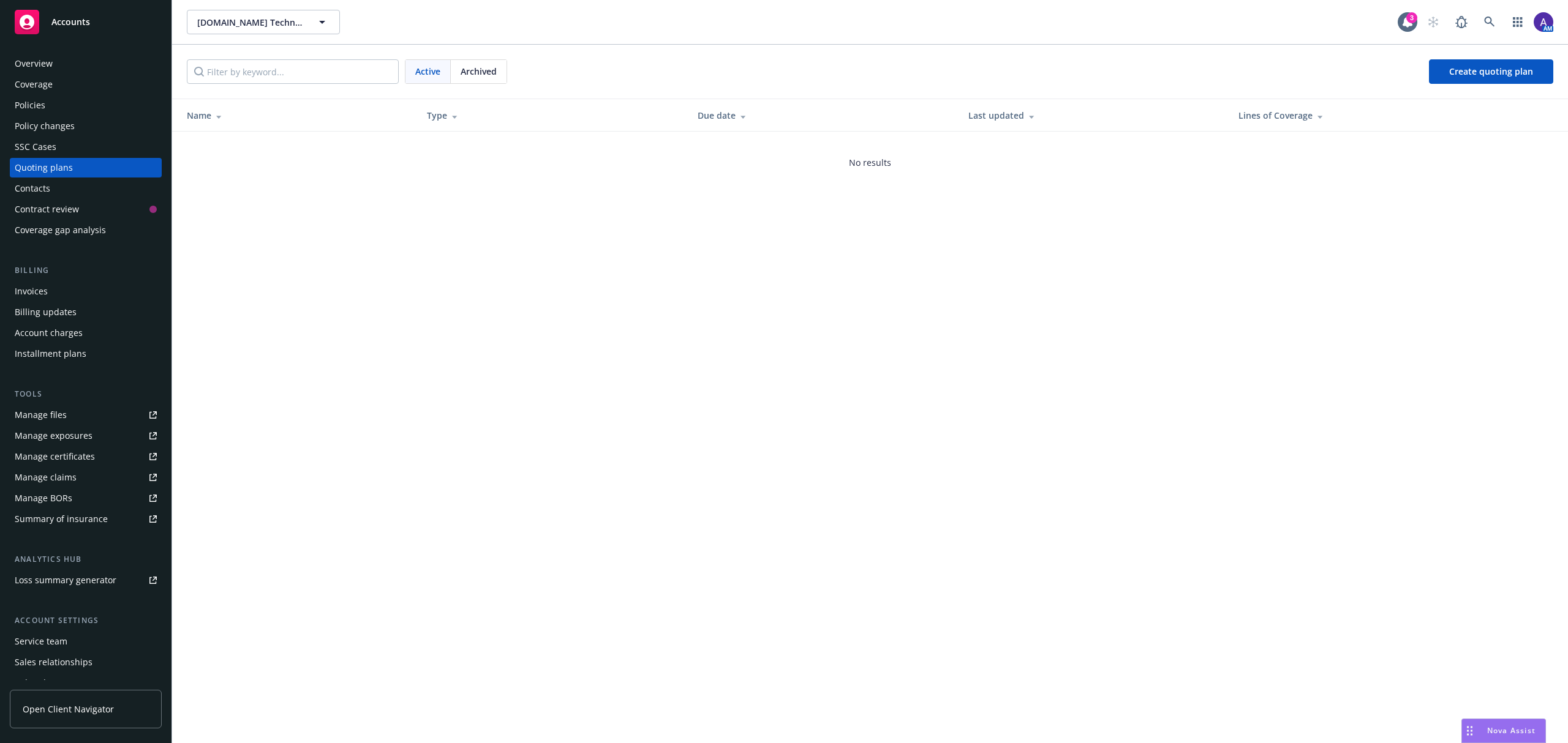
click at [70, 98] on div "Policies" at bounding box center [86, 105] width 142 height 19
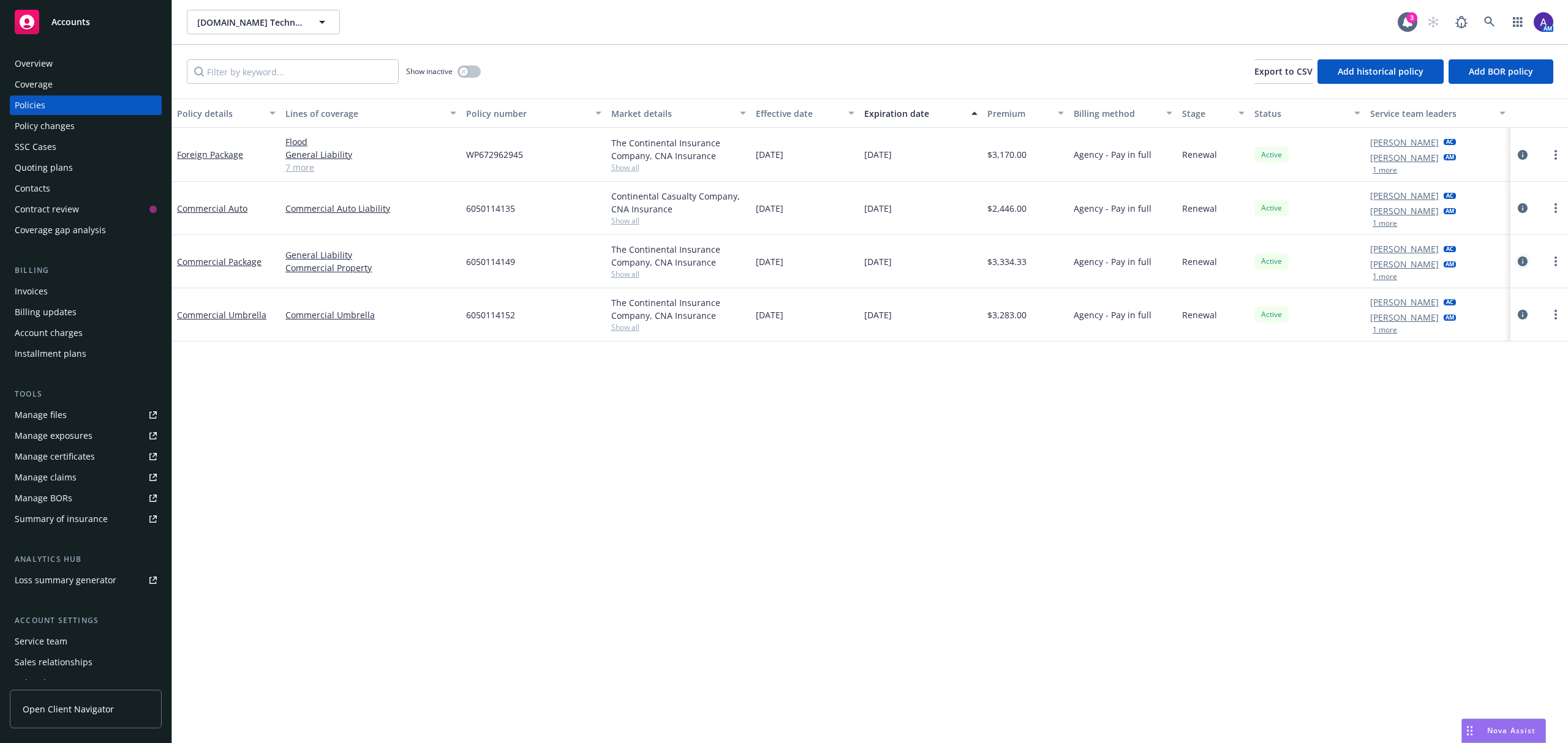
click at [1524, 263] on icon "circleInformation" at bounding box center [1522, 262] width 10 height 10
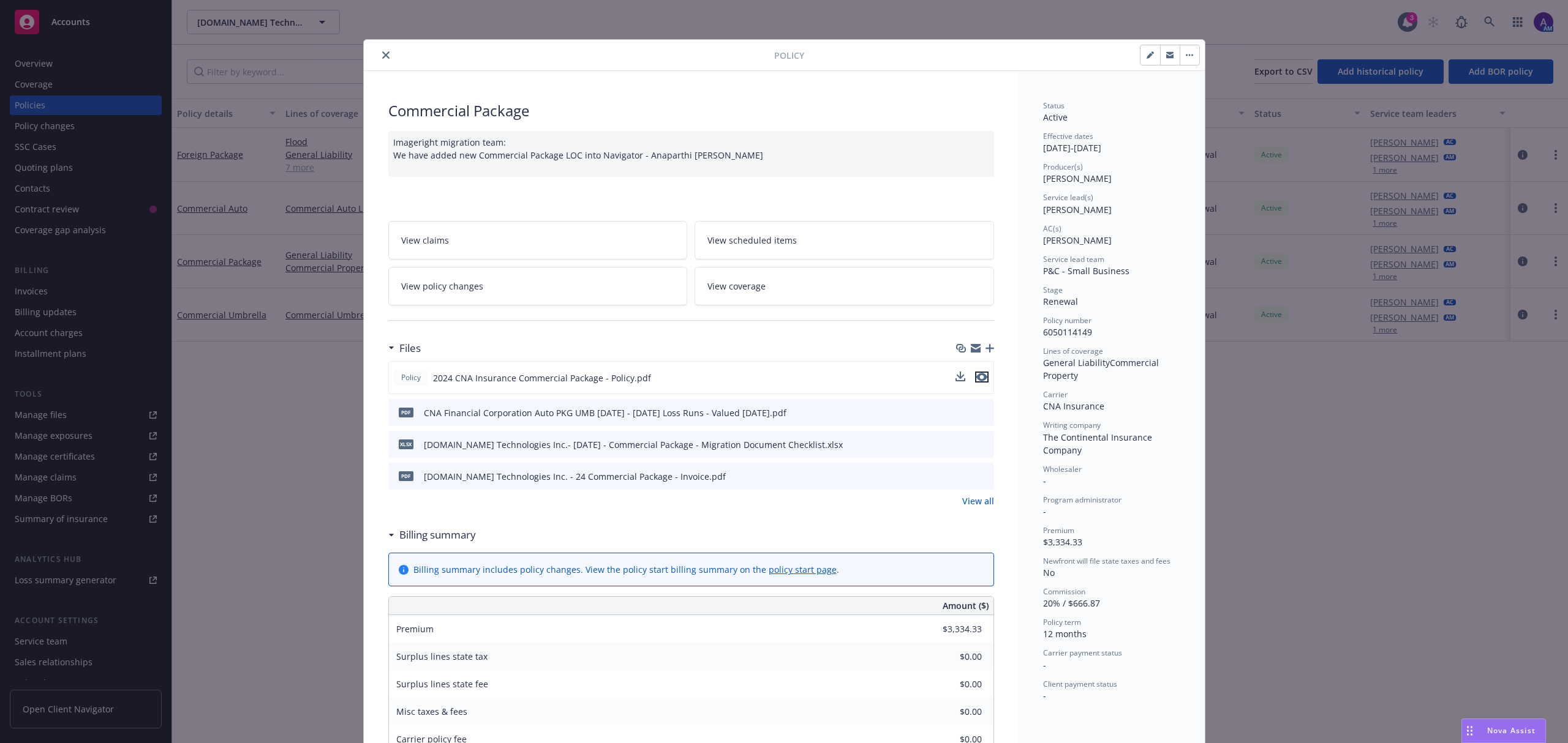
click at [976, 380] on icon "preview file" at bounding box center [981, 377] width 11 height 9
click at [383, 56] on icon "close" at bounding box center [386, 56] width 8 height 8
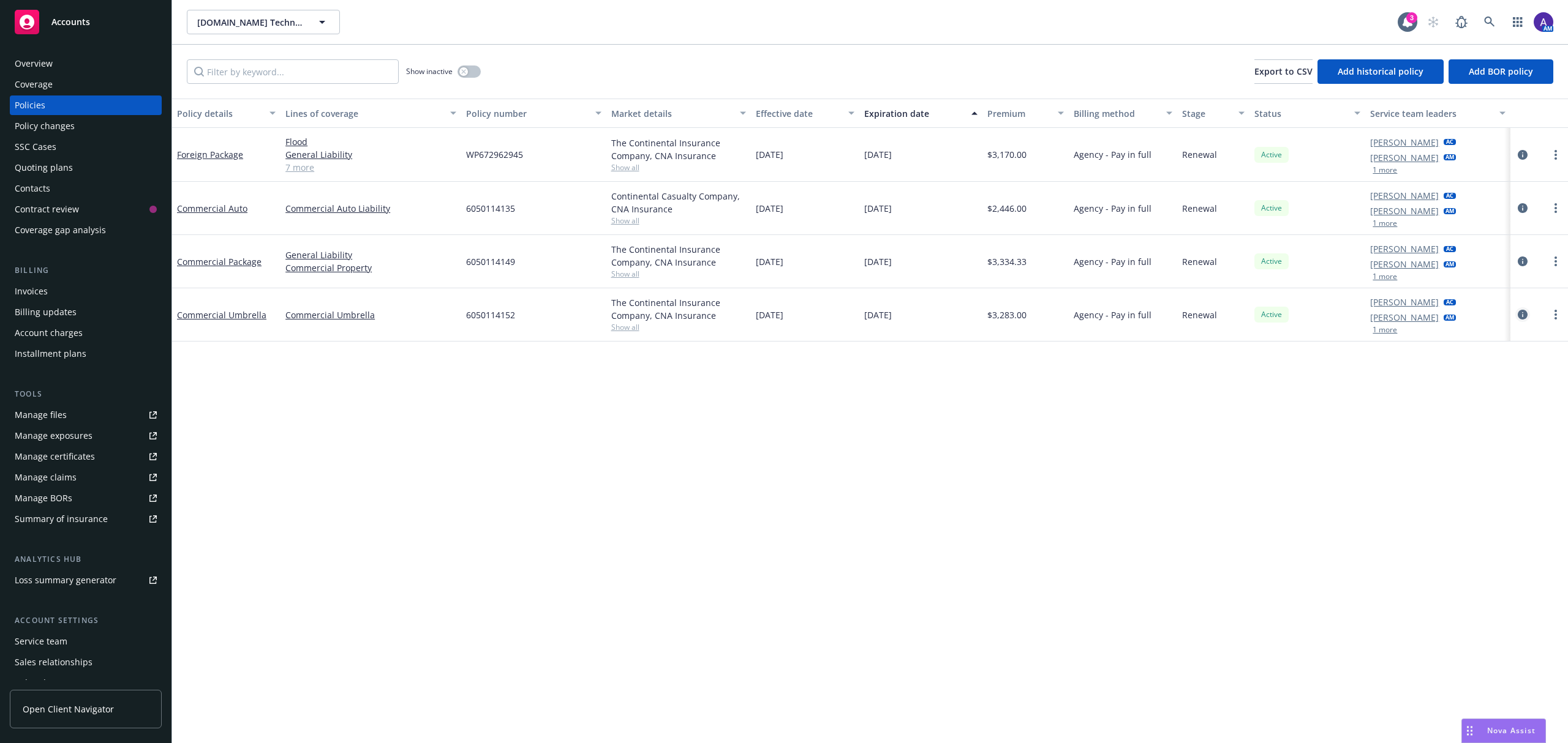
click at [1519, 321] on link "circleInformation" at bounding box center [1522, 315] width 15 height 15
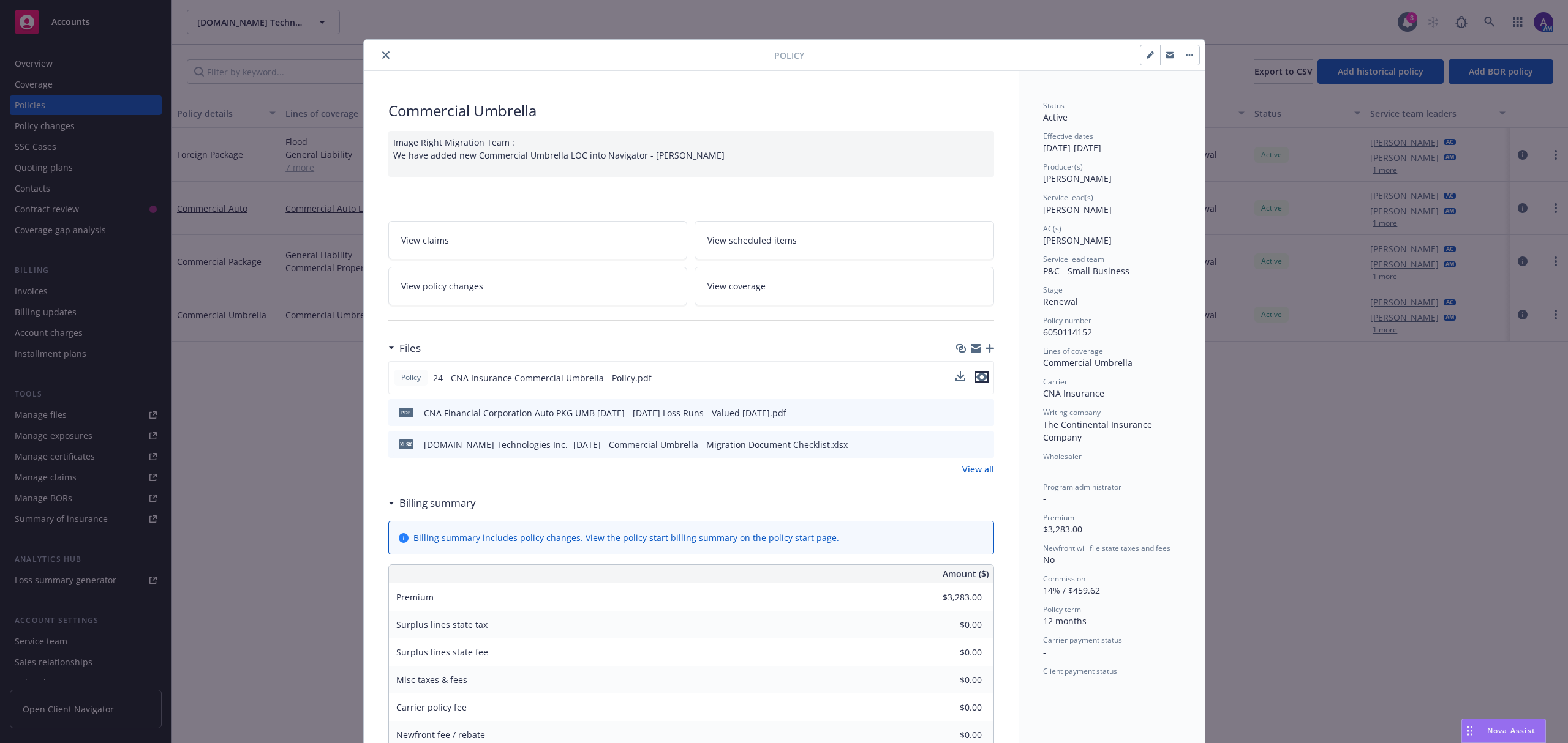
click at [982, 375] on div at bounding box center [972, 378] width 33 height 13
click at [978, 380] on icon "preview file" at bounding box center [981, 377] width 11 height 9
click at [382, 57] on icon "close" at bounding box center [386, 56] width 8 height 8
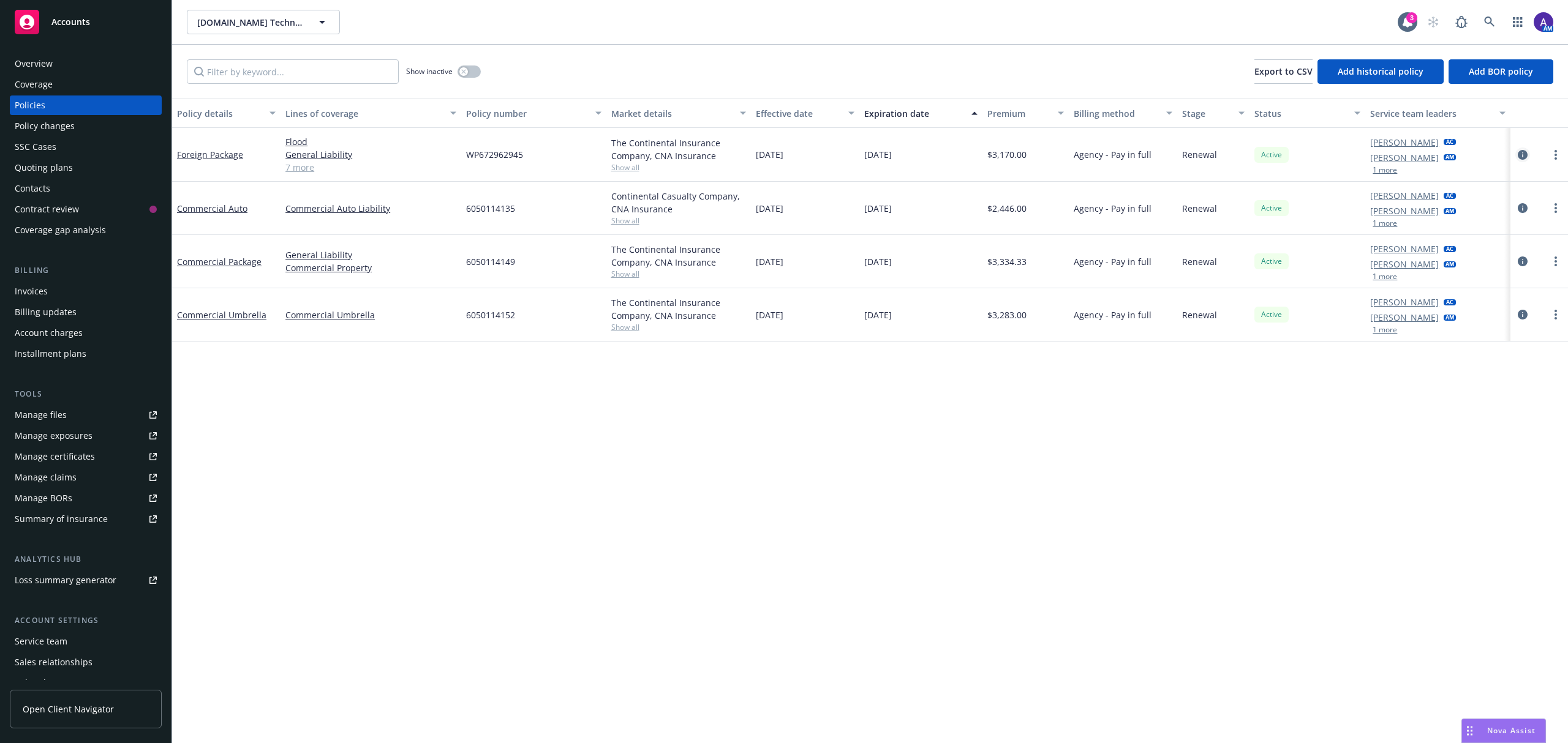
click at [1519, 154] on icon "circleInformation" at bounding box center [1522, 155] width 10 height 10
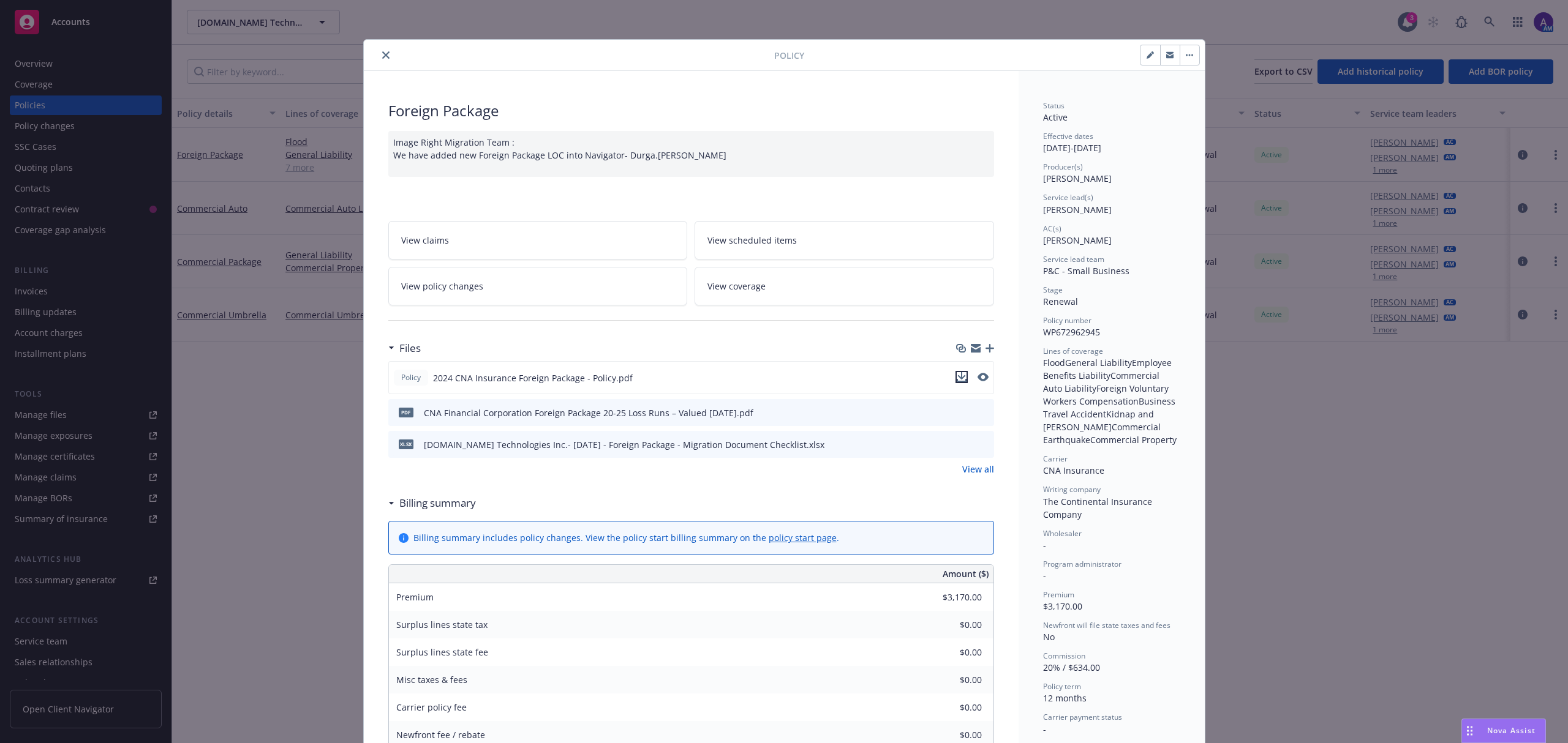
click at [956, 381] on icon "download file" at bounding box center [961, 377] width 10 height 10
click at [976, 381] on icon "preview file" at bounding box center [981, 377] width 11 height 9
click at [382, 53] on icon "close" at bounding box center [386, 56] width 8 height 8
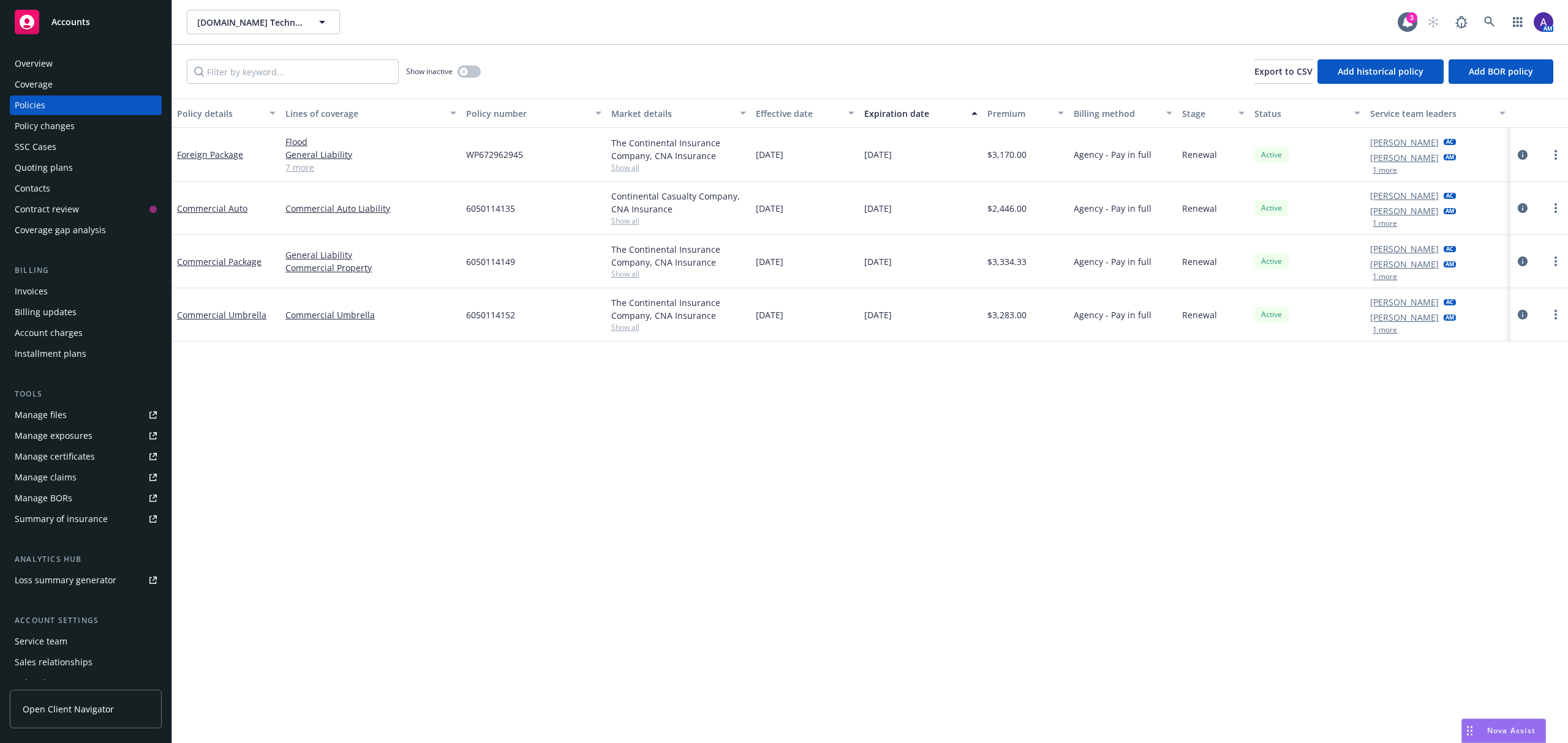
click at [104, 169] on div "Quoting plans" at bounding box center [86, 167] width 142 height 19
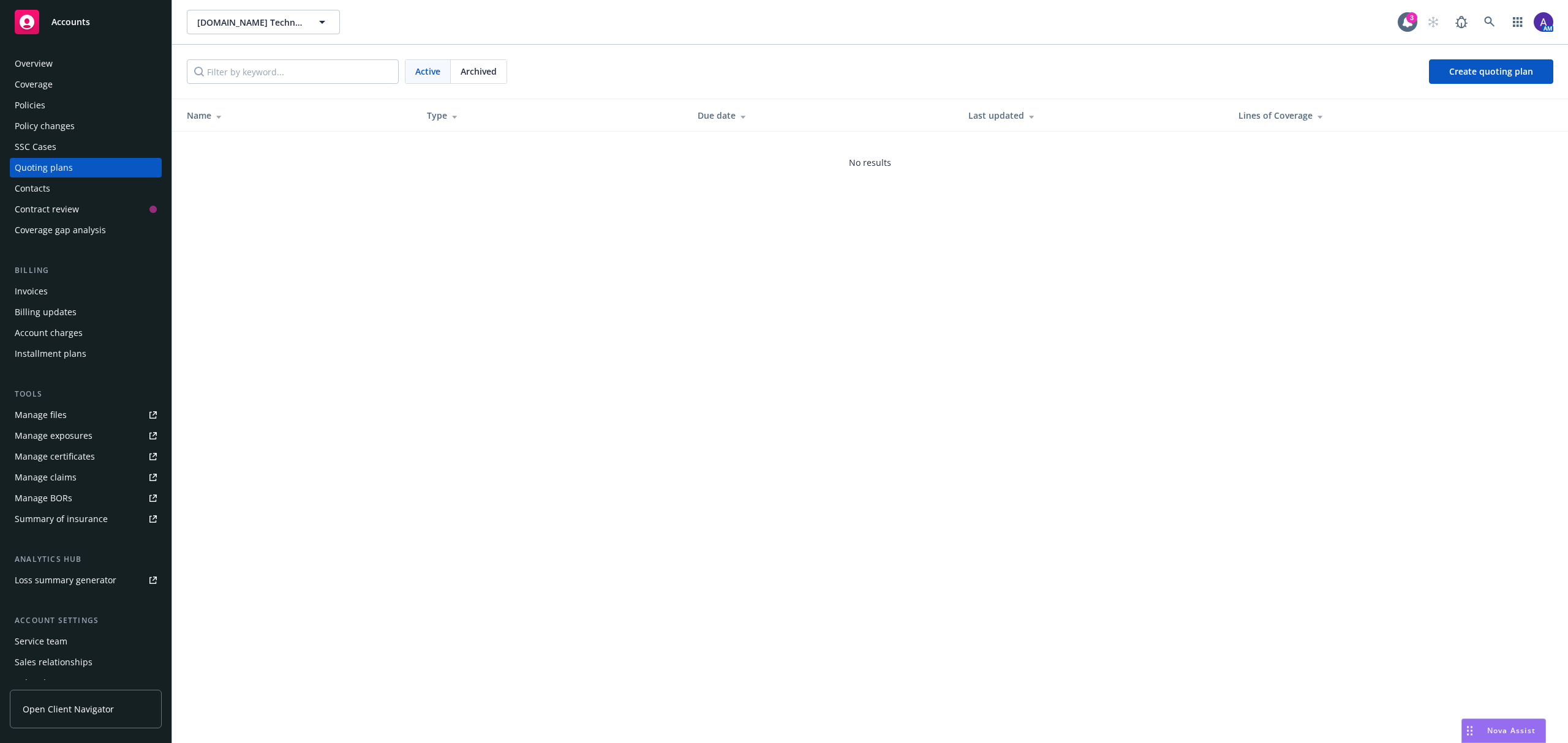
click at [490, 72] on span "Archived" at bounding box center [478, 71] width 36 height 13
click at [334, 149] on link "09/10/25 Foreign Package, Commercial Auto, Commercial Package, Commercial Umbre…" at bounding box center [297, 151] width 220 height 25
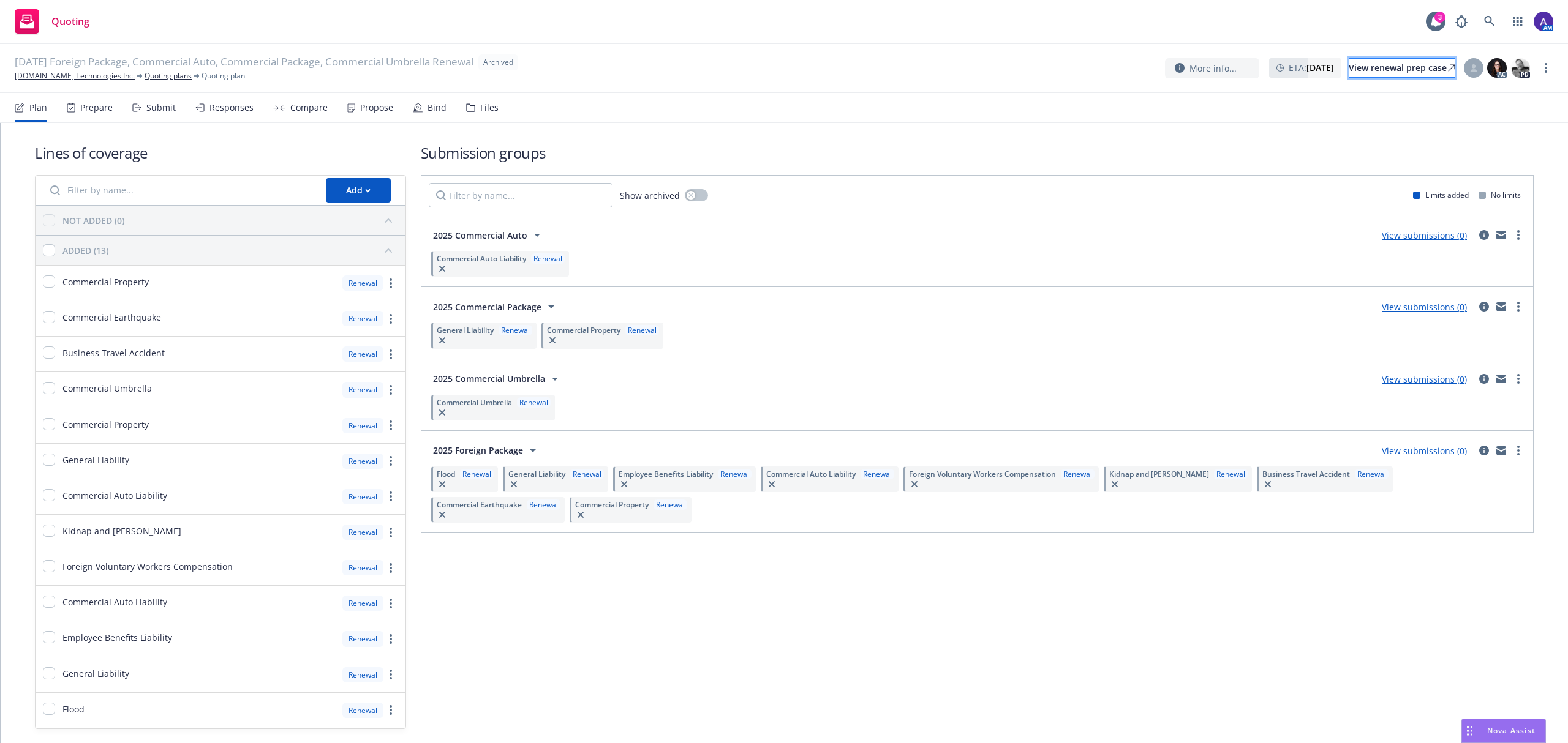
click at [1363, 70] on div "View renewal prep case" at bounding box center [1401, 67] width 106 height 19
click at [1485, 19] on icon at bounding box center [1489, 20] width 11 height 11
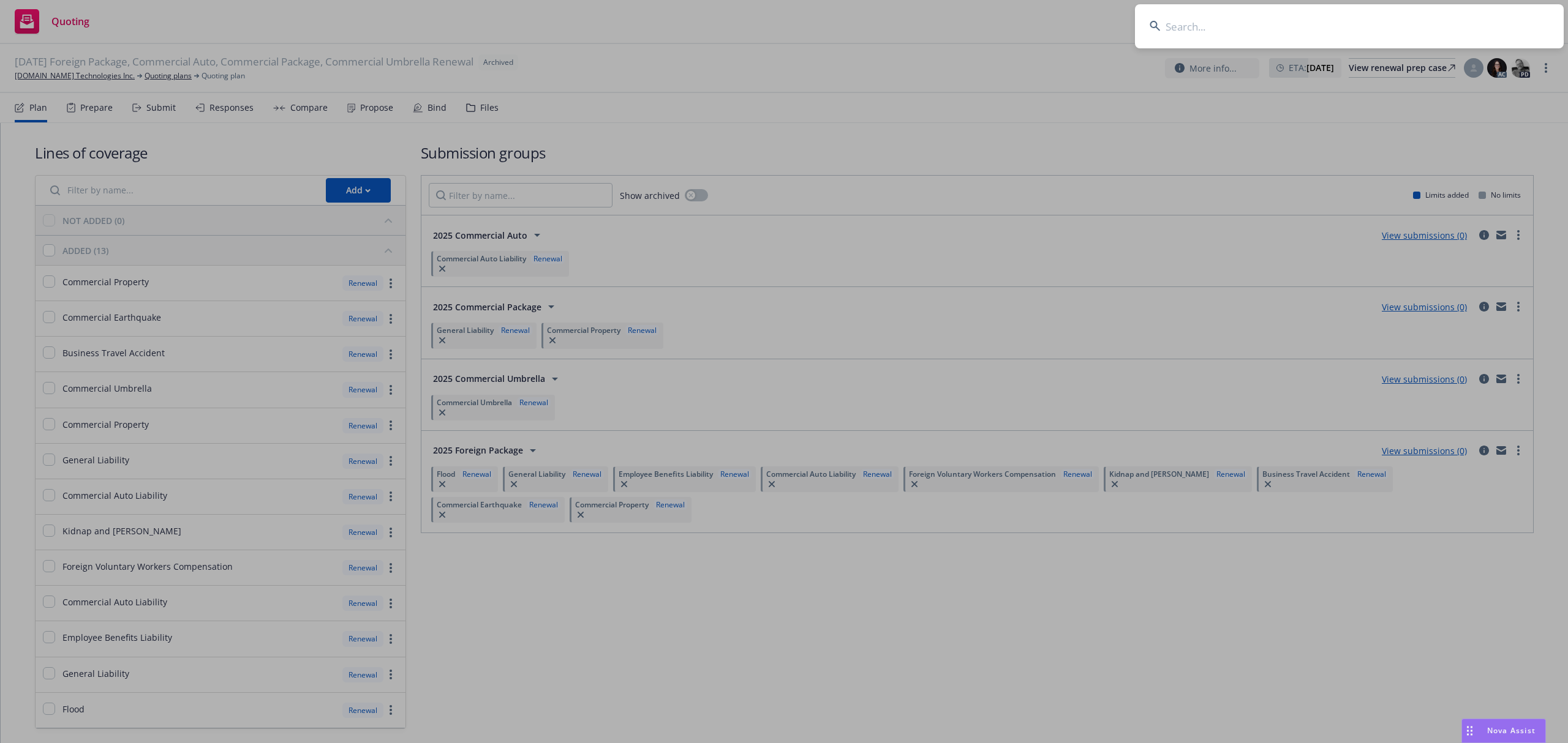
click at [1373, 20] on input at bounding box center [1349, 25] width 429 height 44
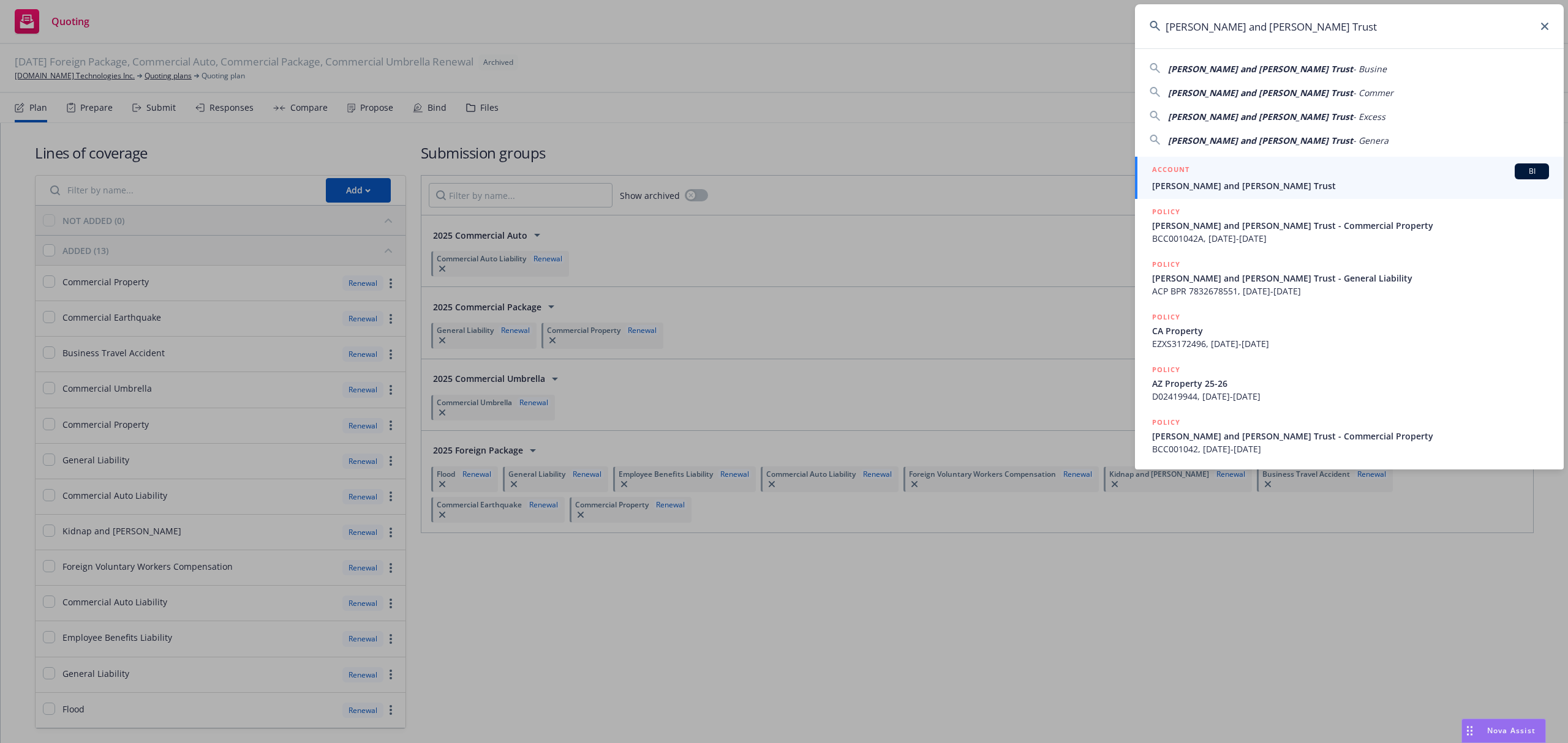
type input "Frank J. Minoia and Delia A. Minoia Trust"
click at [1211, 179] on div "ACCOUNT BI" at bounding box center [1351, 171] width 397 height 16
